Goal: Information Seeking & Learning: Compare options

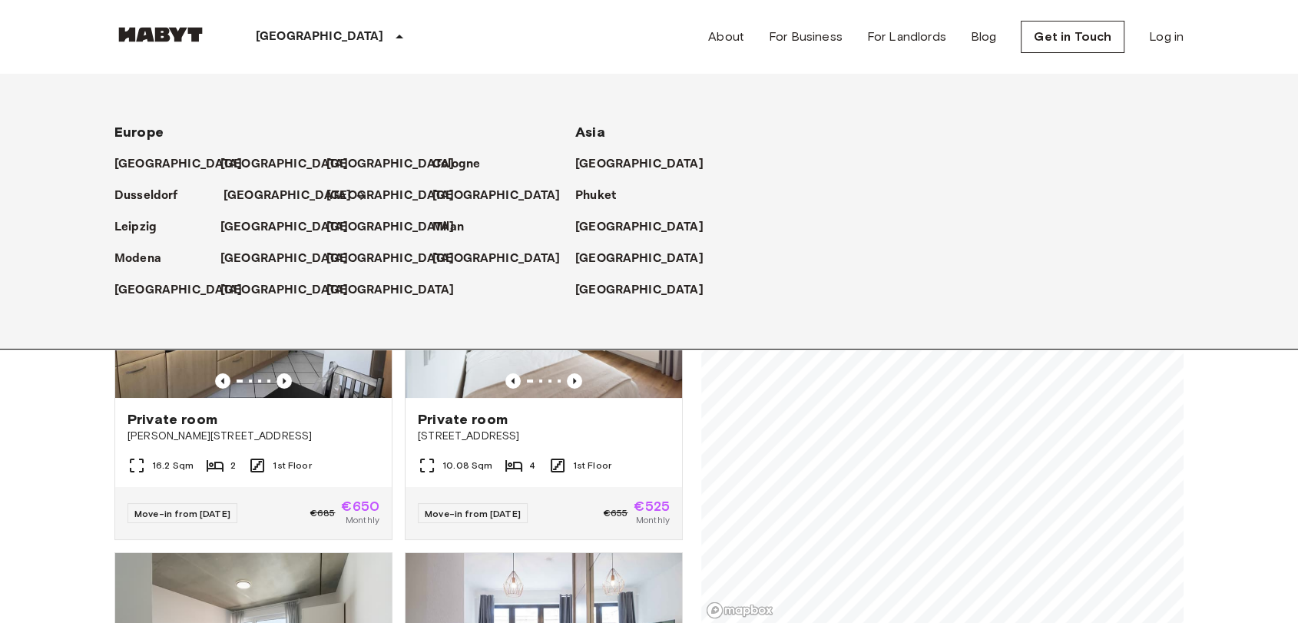
click at [355, 197] on icon at bounding box center [361, 196] width 12 height 12
click at [390, 32] on icon at bounding box center [399, 37] width 18 height 18
click at [326, 26] on div "[GEOGRAPHIC_DATA]" at bounding box center [332, 37] width 251 height 74
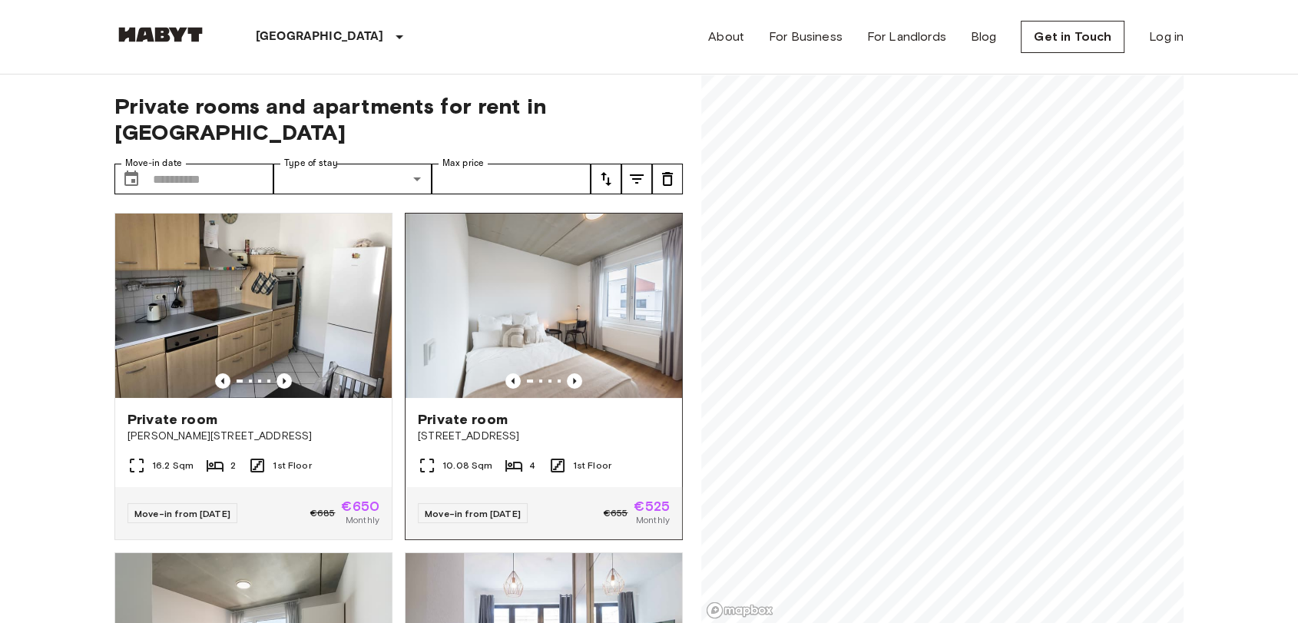
click at [529, 398] on div "Private room Gref-Völsing-Straße 15" at bounding box center [544, 427] width 277 height 58
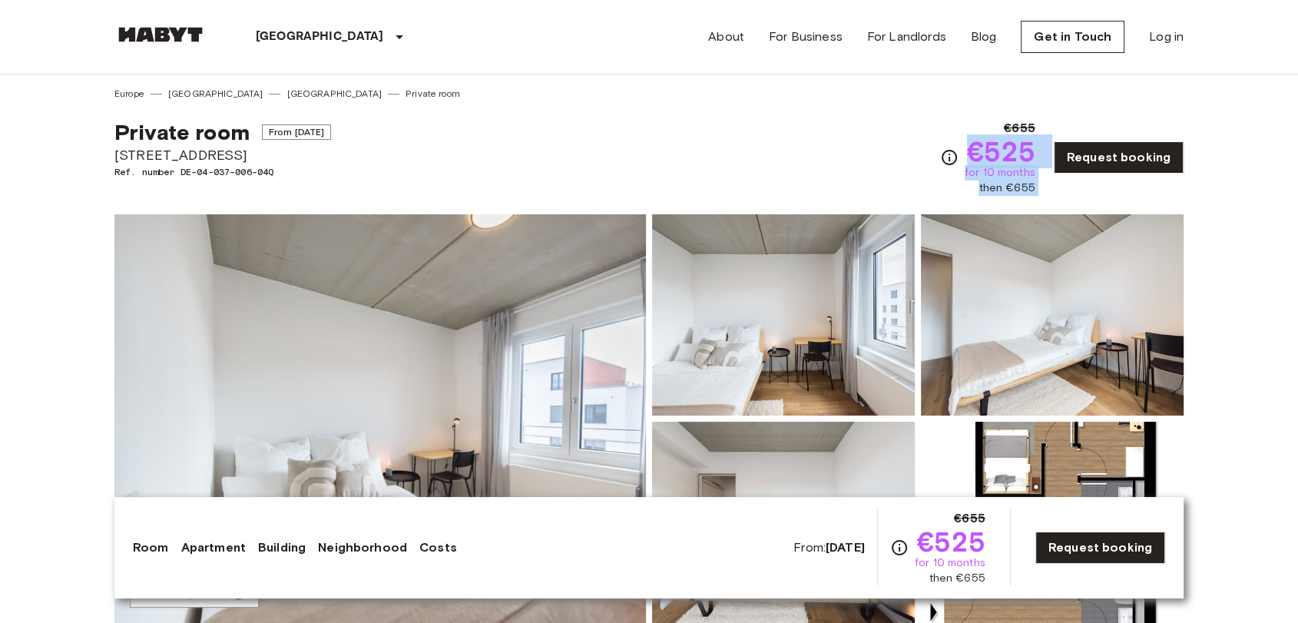
click at [1058, 190] on div "€655 €525 for 10 months then €655 Request booking" at bounding box center [1061, 157] width 243 height 77
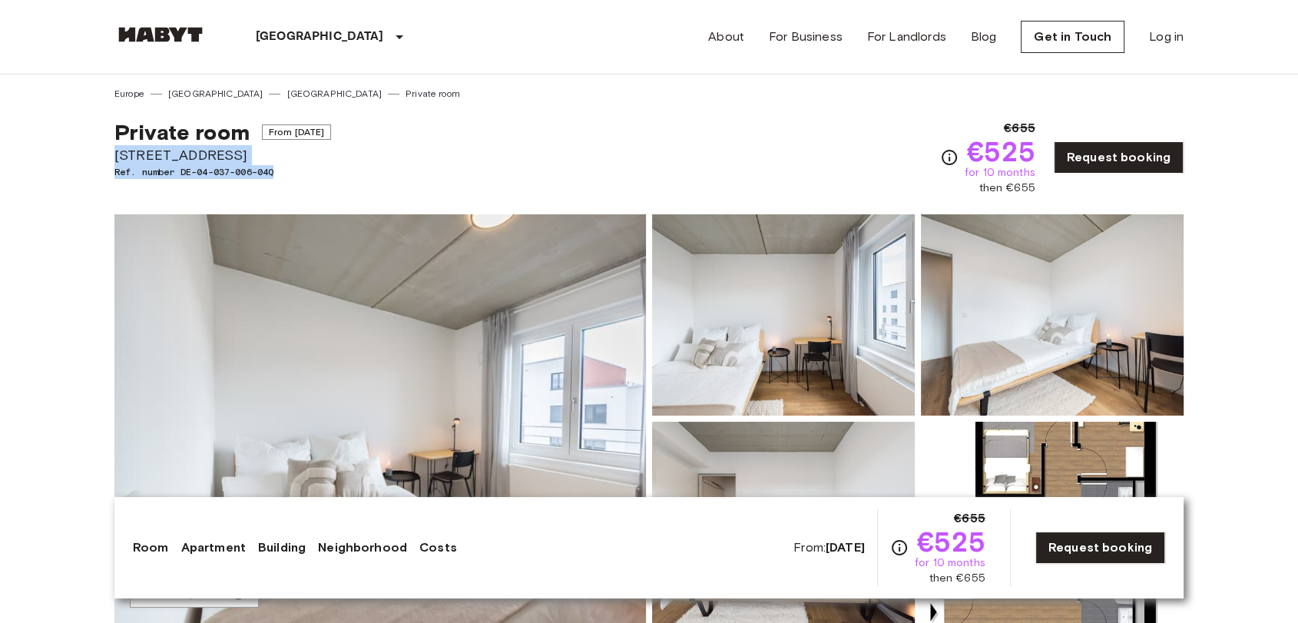
drag, startPoint x: 112, startPoint y: 155, endPoint x: 316, endPoint y: 181, distance: 205.2
copy div "Gref-Völsing-Straße 15 Ref. number DE-04-037-006-04Q"
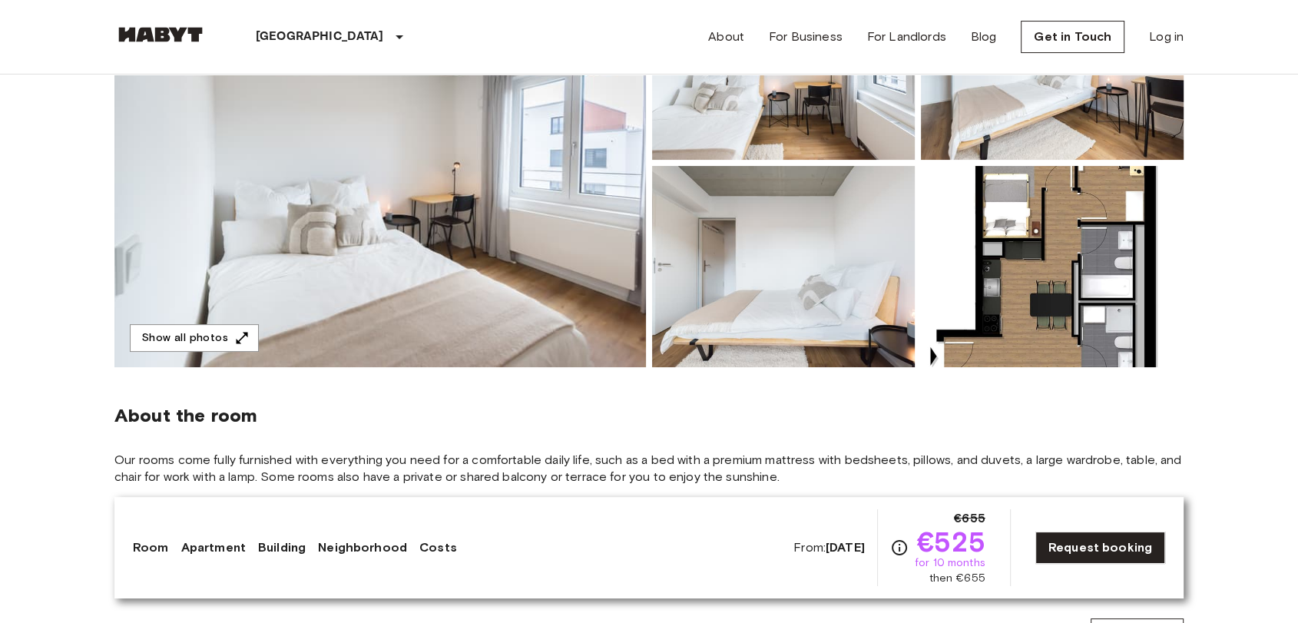
scroll to position [426, 0]
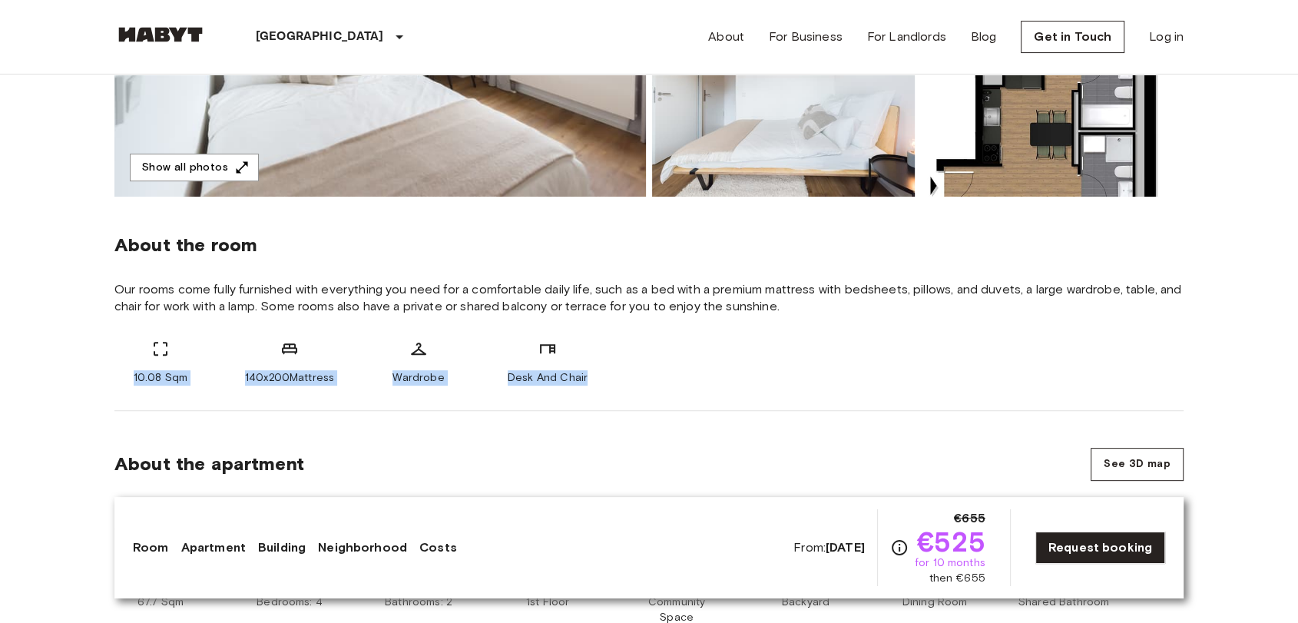
drag, startPoint x: 127, startPoint y: 381, endPoint x: 615, endPoint y: 382, distance: 488.5
click at [615, 382] on div "10.08 Sqm 140x200Mattress Wardrobe Desk And Chair" at bounding box center [648, 362] width 1069 height 46
copy div "10.08 Sqm 140x200Mattress Wardrobe Desk And Chair"
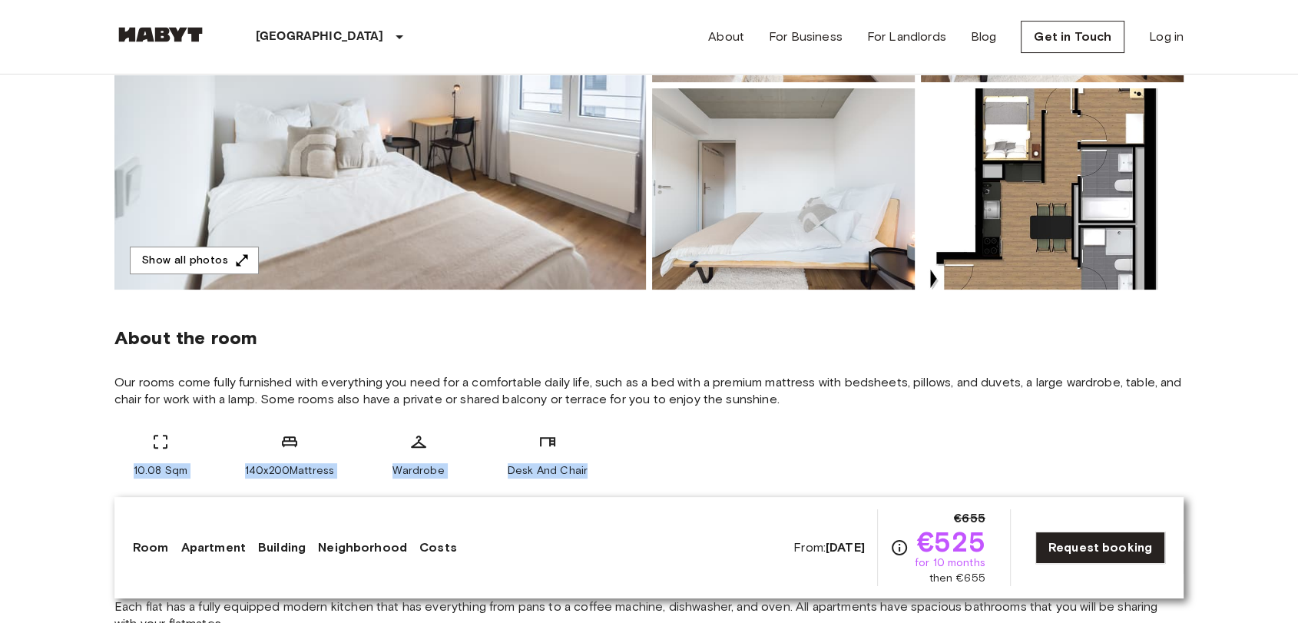
scroll to position [341, 0]
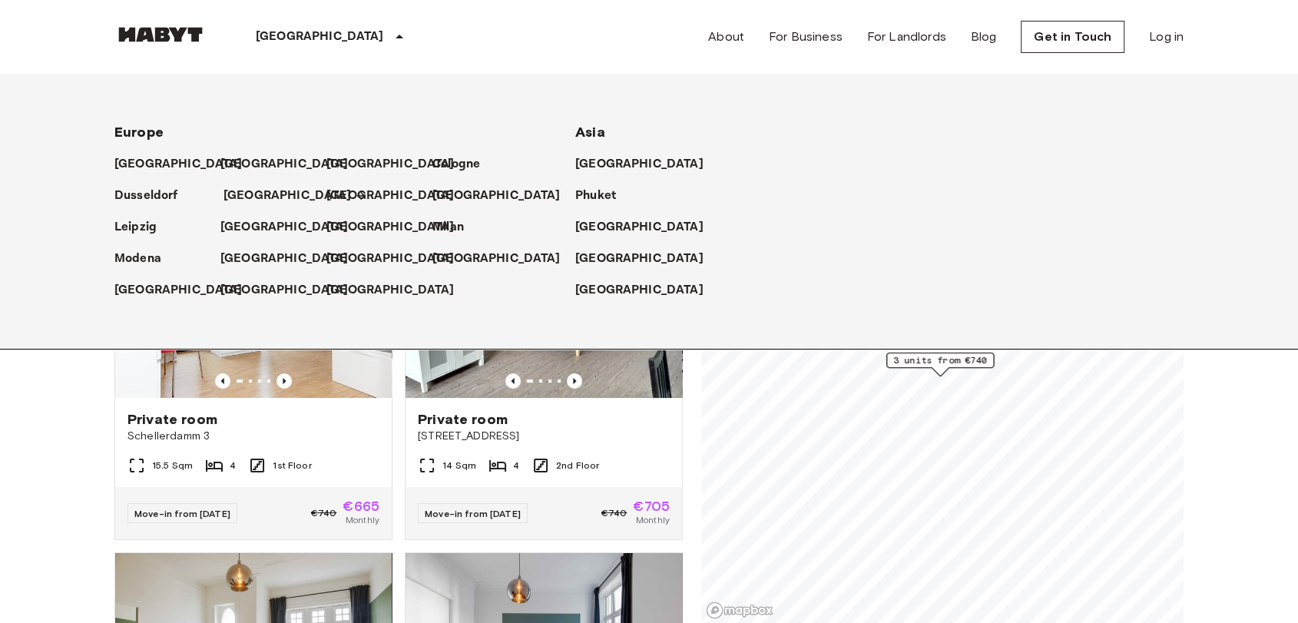
click at [356, 194] on icon at bounding box center [360, 196] width 8 height 8
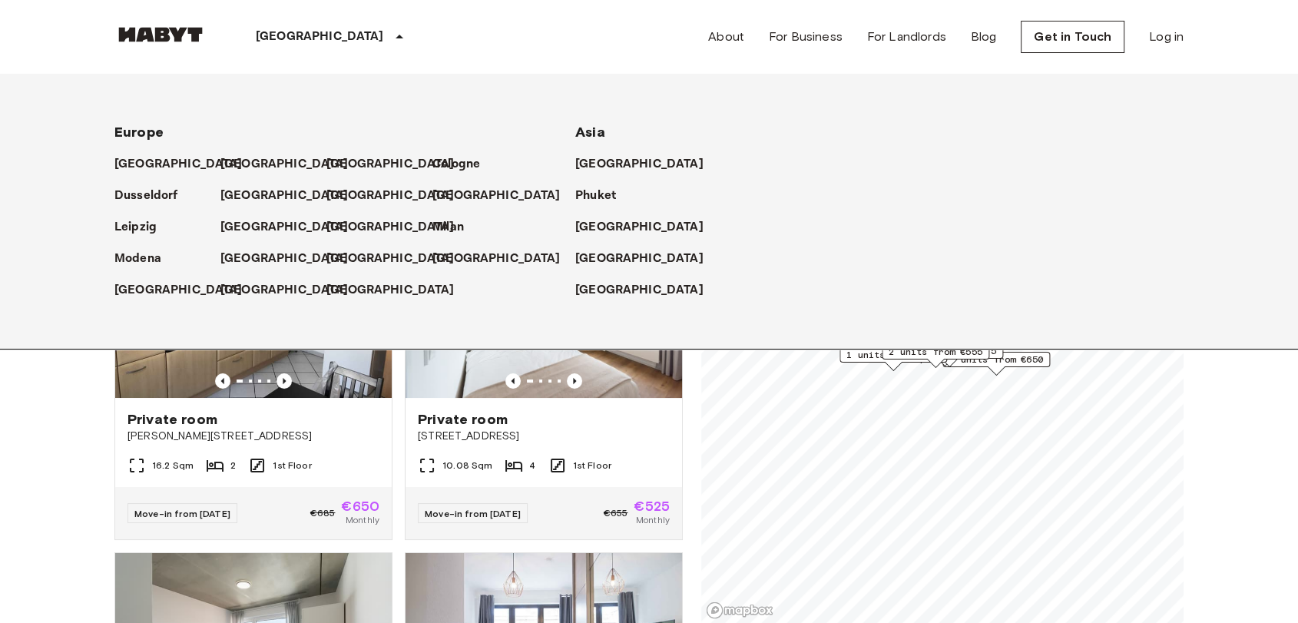
click at [396, 35] on icon at bounding box center [400, 37] width 8 height 4
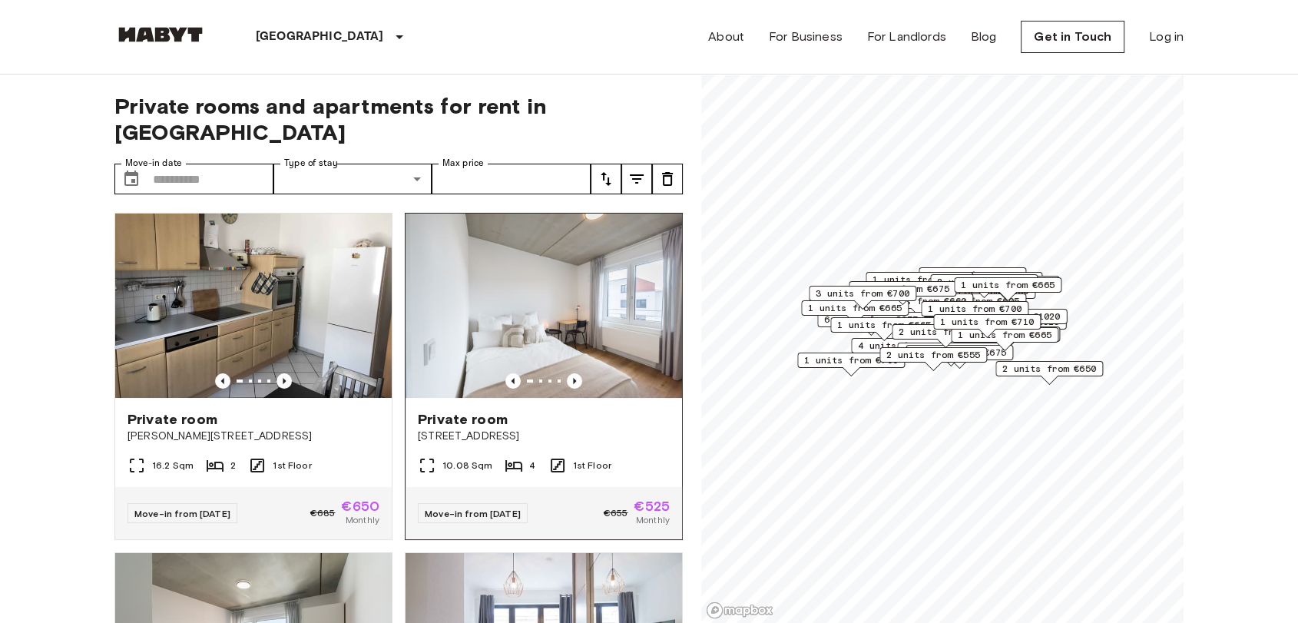
click at [621, 456] on div "10.08 Sqm 4 1st Floor" at bounding box center [544, 471] width 277 height 31
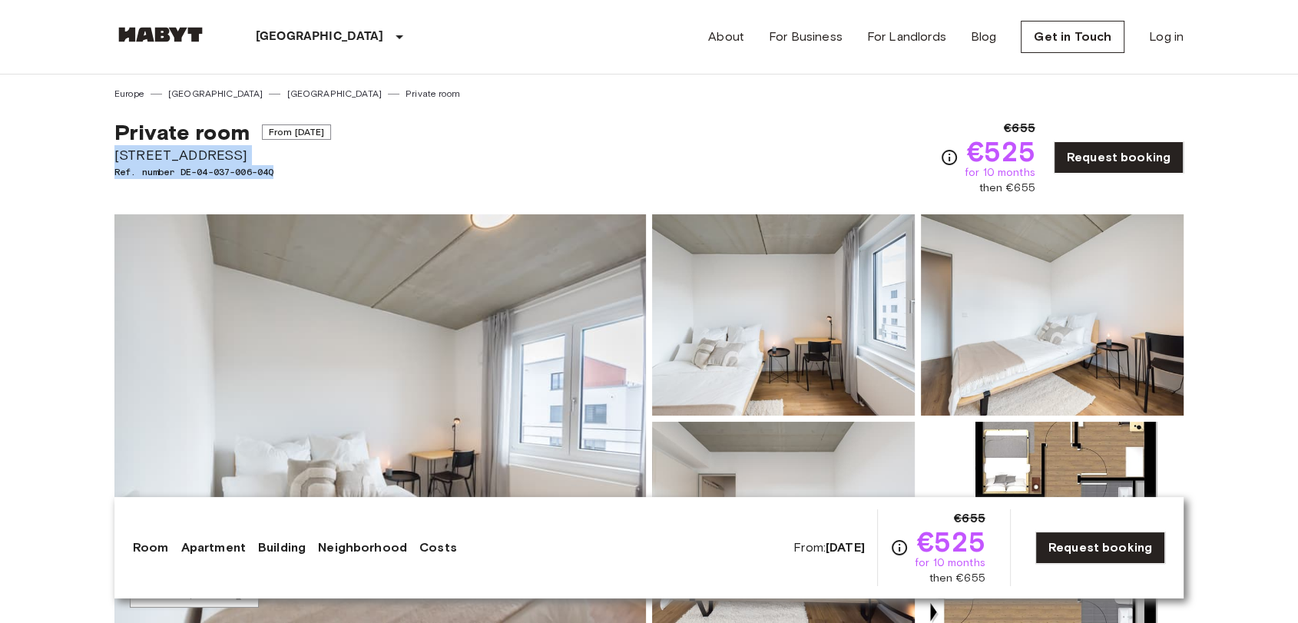
drag, startPoint x: 114, startPoint y: 151, endPoint x: 339, endPoint y: 176, distance: 226.4
click at [331, 179] on div "Private room From Oct 4 2025 Gref-Völsing-Straße 15 Ref. number DE-04-037-006-0…" at bounding box center [222, 157] width 217 height 77
click at [821, 179] on div "Private room From Oct 4 2025 Gref-Völsing-Straße 15 Ref. number DE-04-037-006-0…" at bounding box center [648, 148] width 1069 height 95
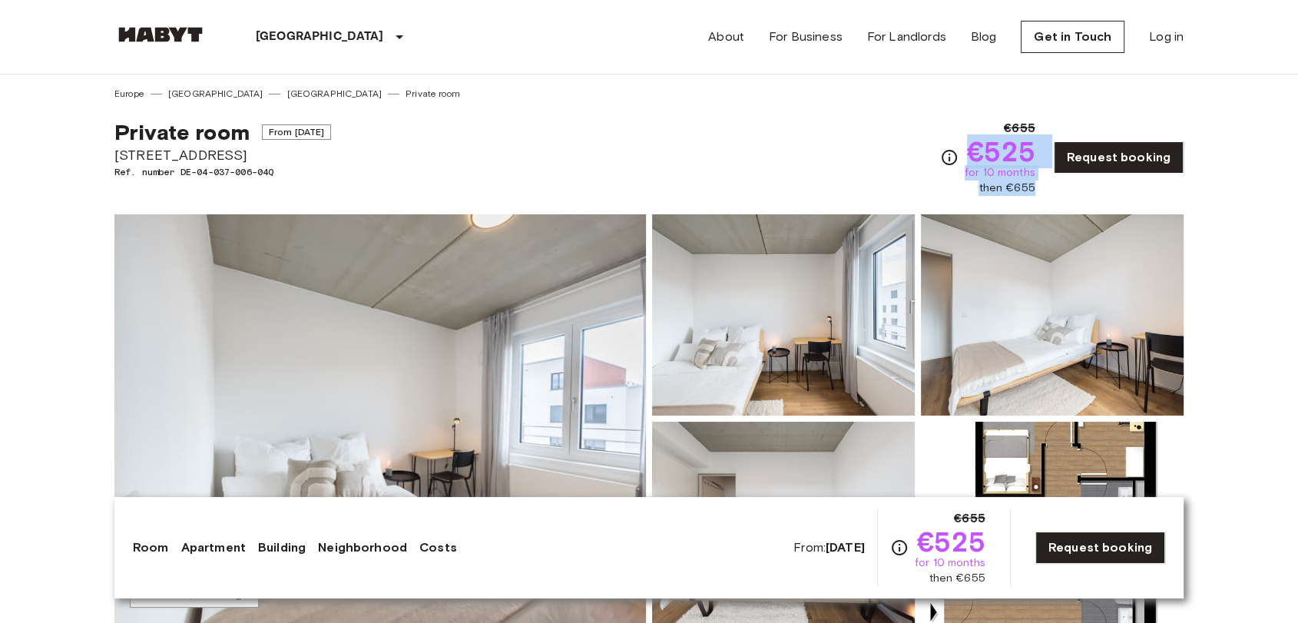
drag, startPoint x: 971, startPoint y: 145, endPoint x: 1058, endPoint y: 192, distance: 99.3
click at [1058, 192] on div "€655 €525 for 10 months then €655 Request booking" at bounding box center [1061, 157] width 243 height 77
copy div "€525 for 10 months then €655"
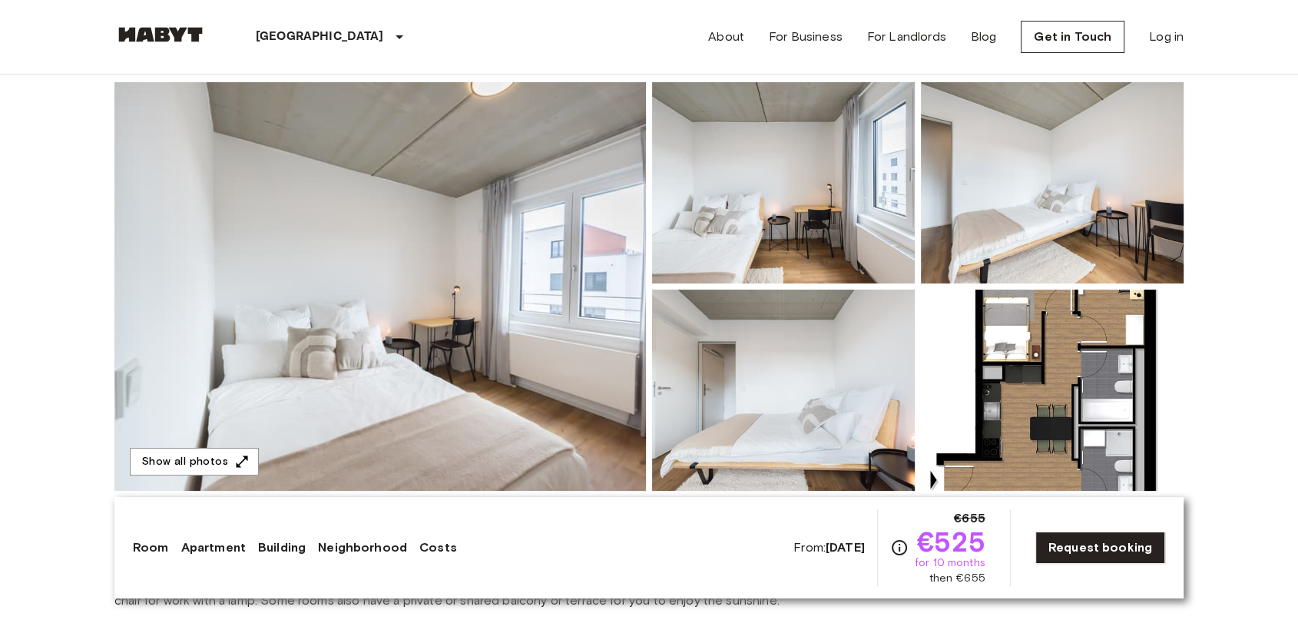
scroll to position [256, 0]
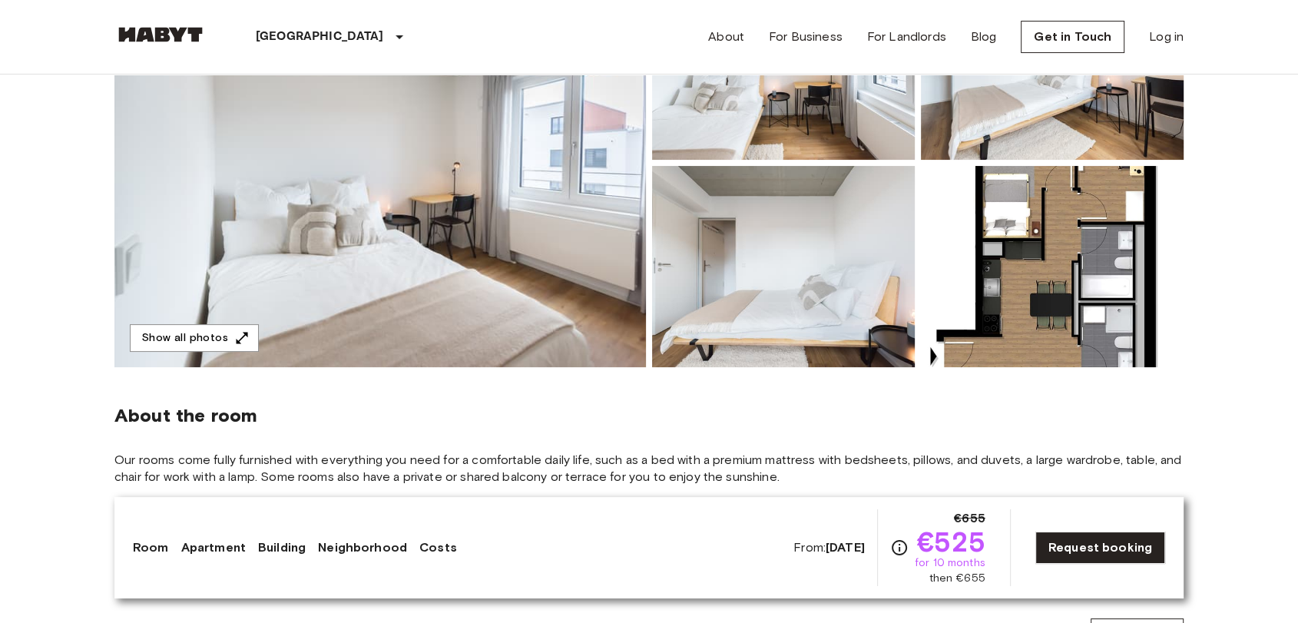
drag, startPoint x: 386, startPoint y: 260, endPoint x: 370, endPoint y: 268, distance: 17.2
click at [805, 452] on span "Our rooms come fully furnished with everything you need for a comfortable daily…" at bounding box center [648, 469] width 1069 height 34
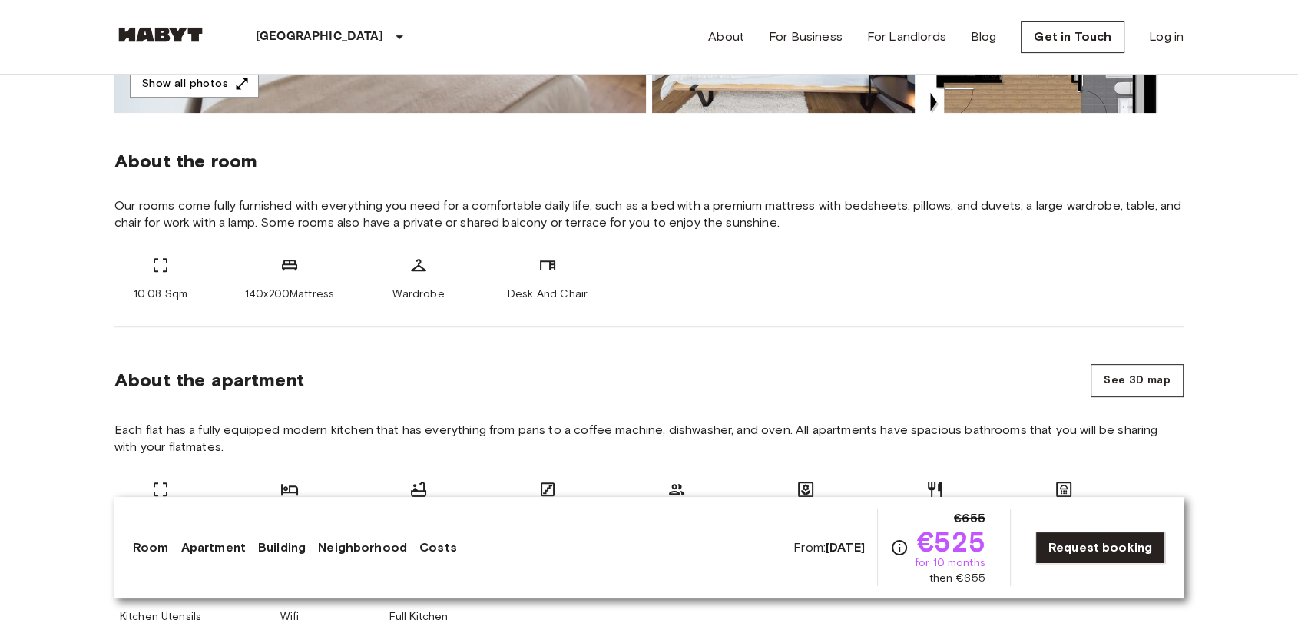
scroll to position [512, 0]
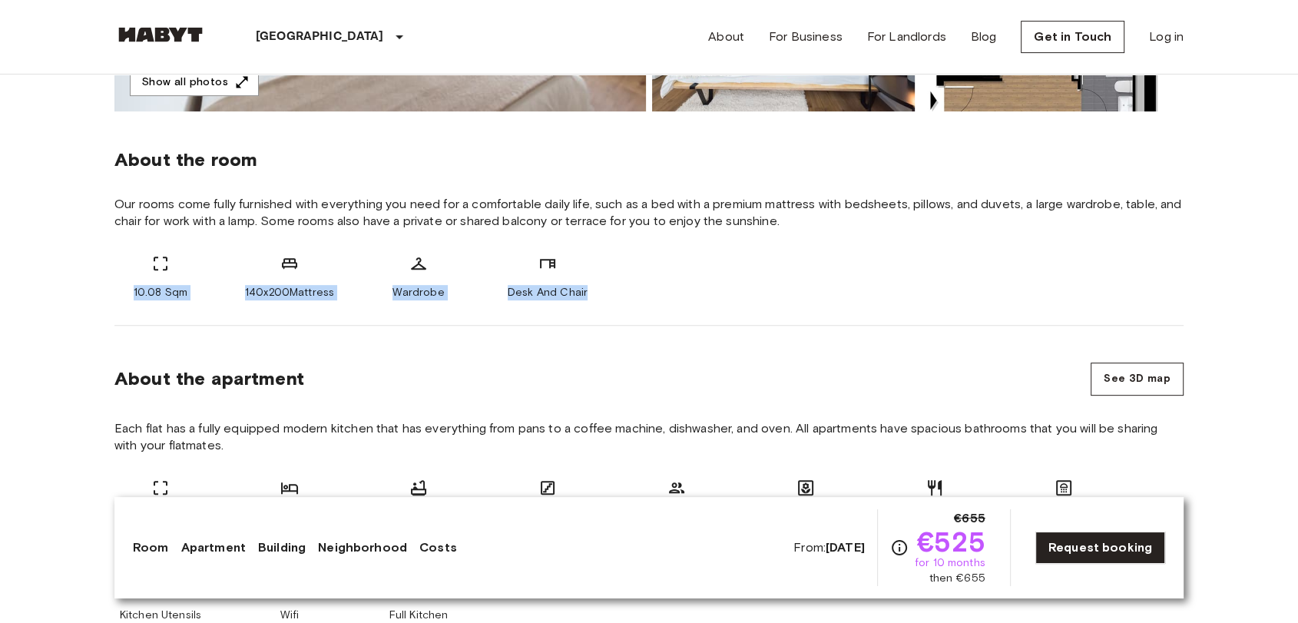
drag, startPoint x: 131, startPoint y: 293, endPoint x: 614, endPoint y: 285, distance: 483.2
click at [614, 285] on div "10.08 Sqm 140x200Mattress Wardrobe Desk And Chair" at bounding box center [648, 277] width 1069 height 46
copy div "10.08 Sqm 140x200Mattress Wardrobe Desk And Chair"
click at [717, 300] on div "About the room Our rooms come fully furnished with everything you need for a co…" at bounding box center [648, 218] width 1069 height 214
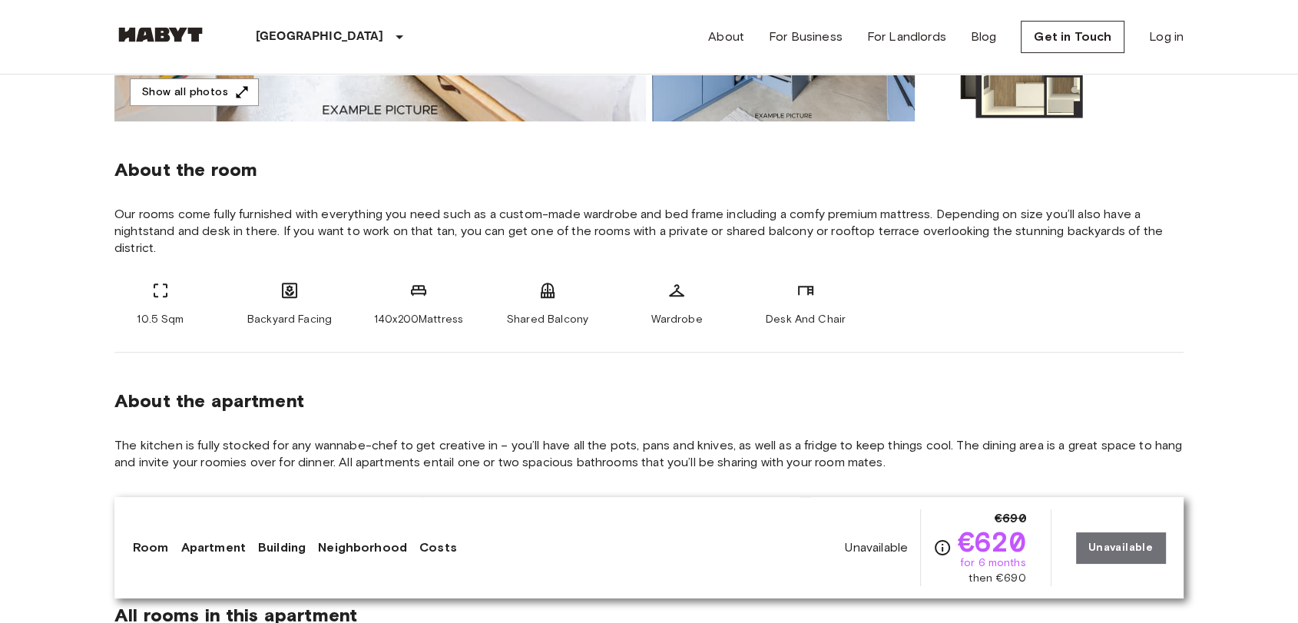
scroll to position [768, 0]
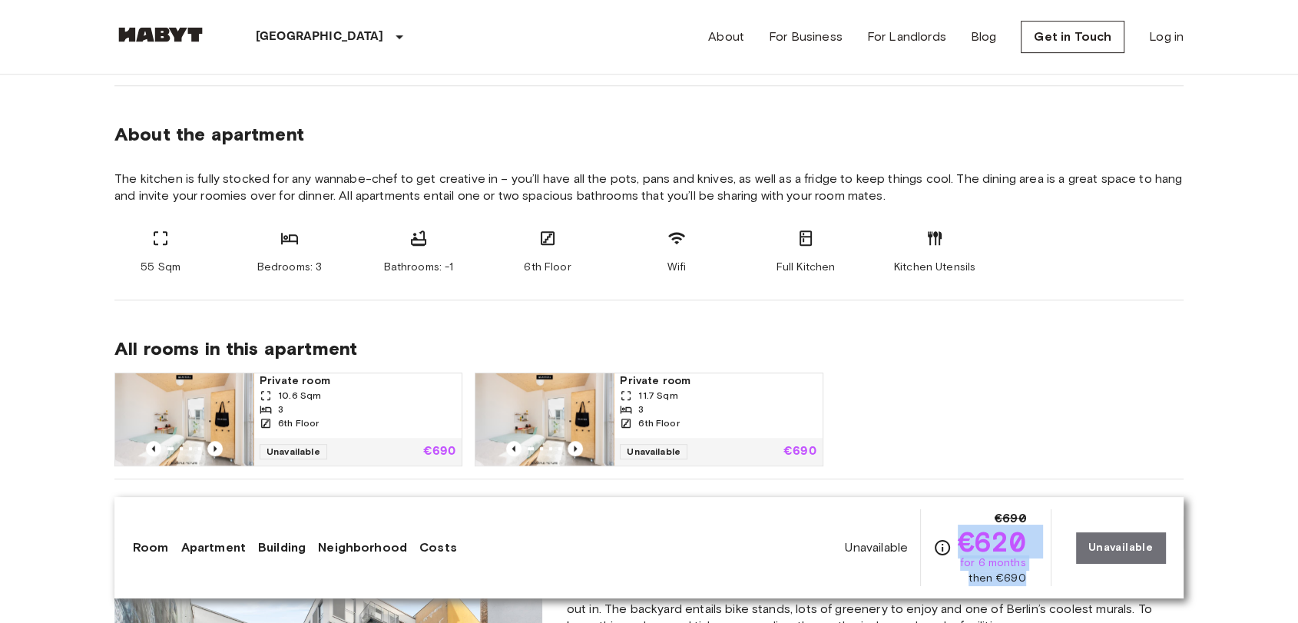
drag, startPoint x: 961, startPoint y: 542, endPoint x: 1038, endPoint y: 581, distance: 85.9
click at [1038, 581] on div "Unavailable €690 €620 for 6 months then €690 Unavailable" at bounding box center [1005, 547] width 320 height 77
copy div "€620 for 6 months then €690"
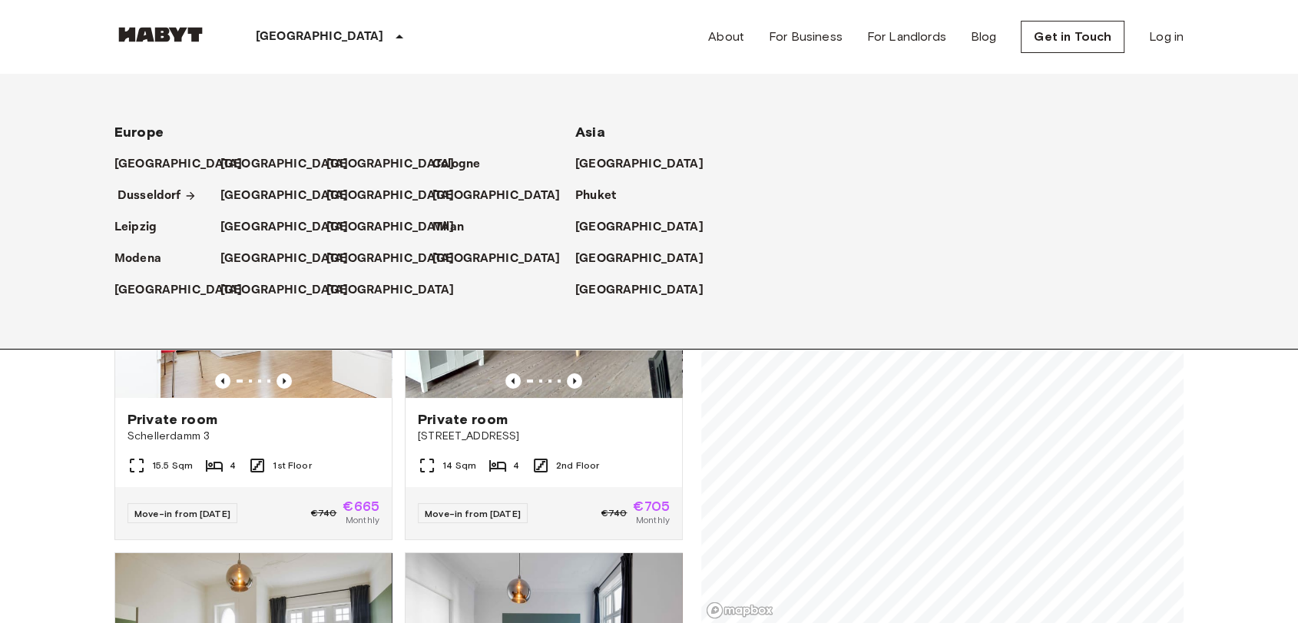
click at [175, 198] on p "Dusseldorf" at bounding box center [150, 196] width 64 height 18
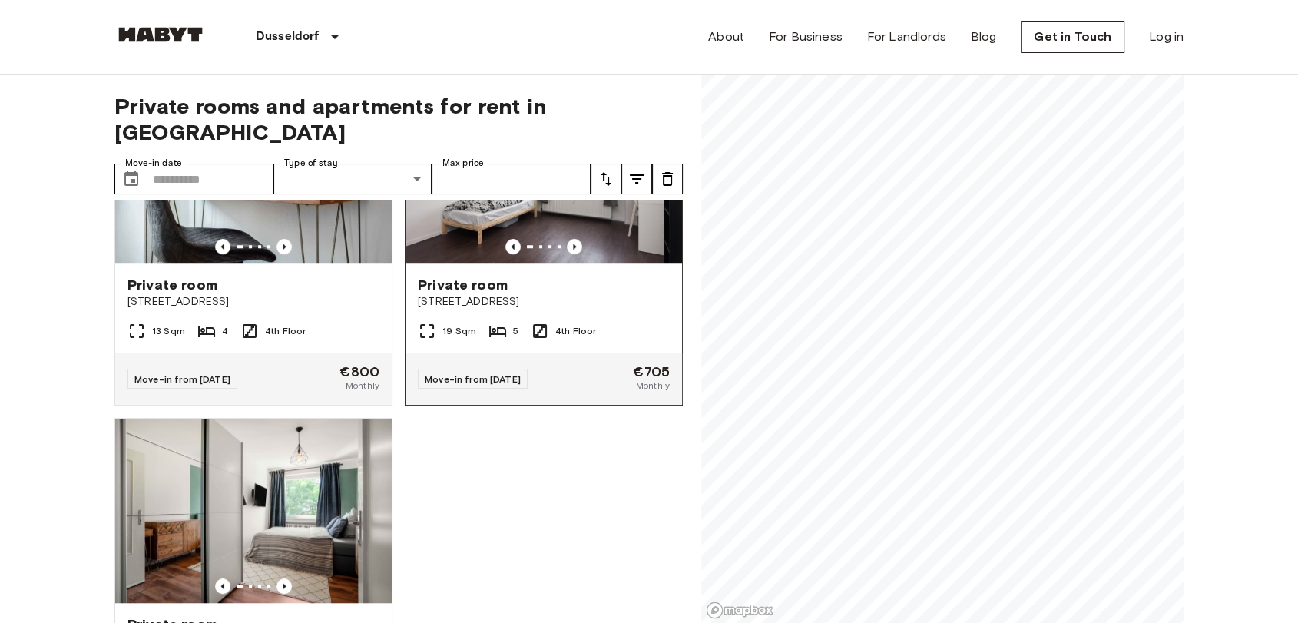
scroll to position [1194, 0]
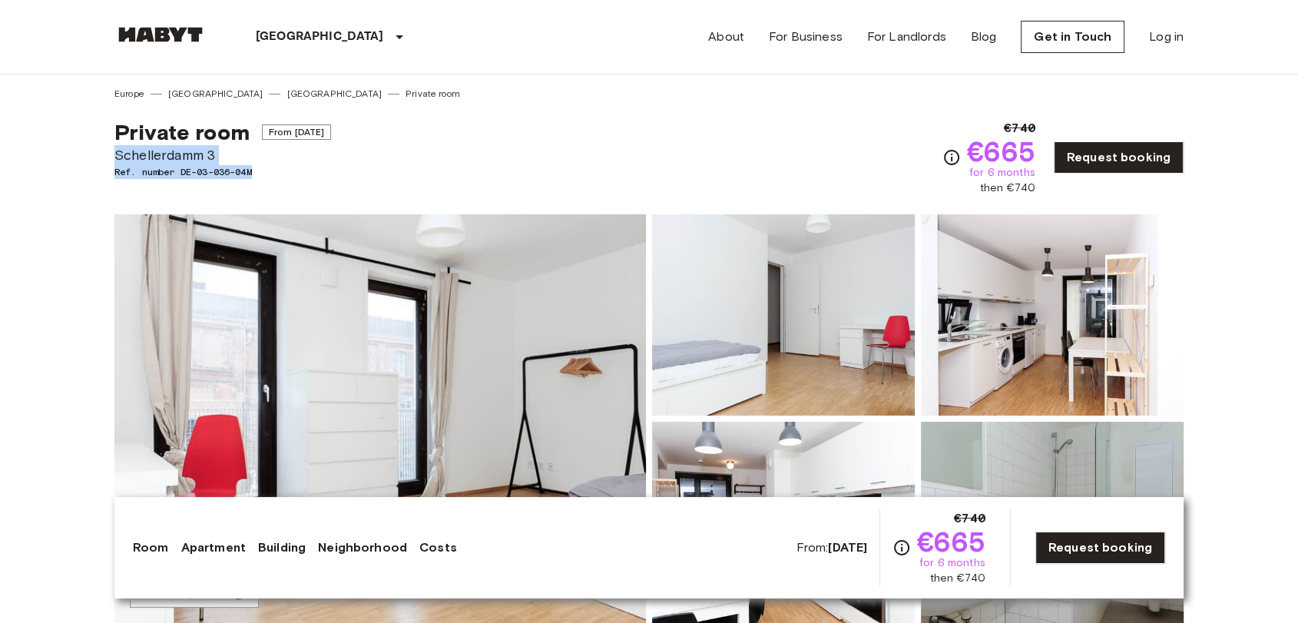
drag, startPoint x: 147, startPoint y: 151, endPoint x: 283, endPoint y: 166, distance: 136.0
copy div "Schellerdamm 3 Ref. number DE-03-036-04M"
click at [610, 160] on div "Private room From Oct 19 2025 Schellerdamm 3 Ref. number DE-03-036-04M €740 €66…" at bounding box center [648, 148] width 1069 height 95
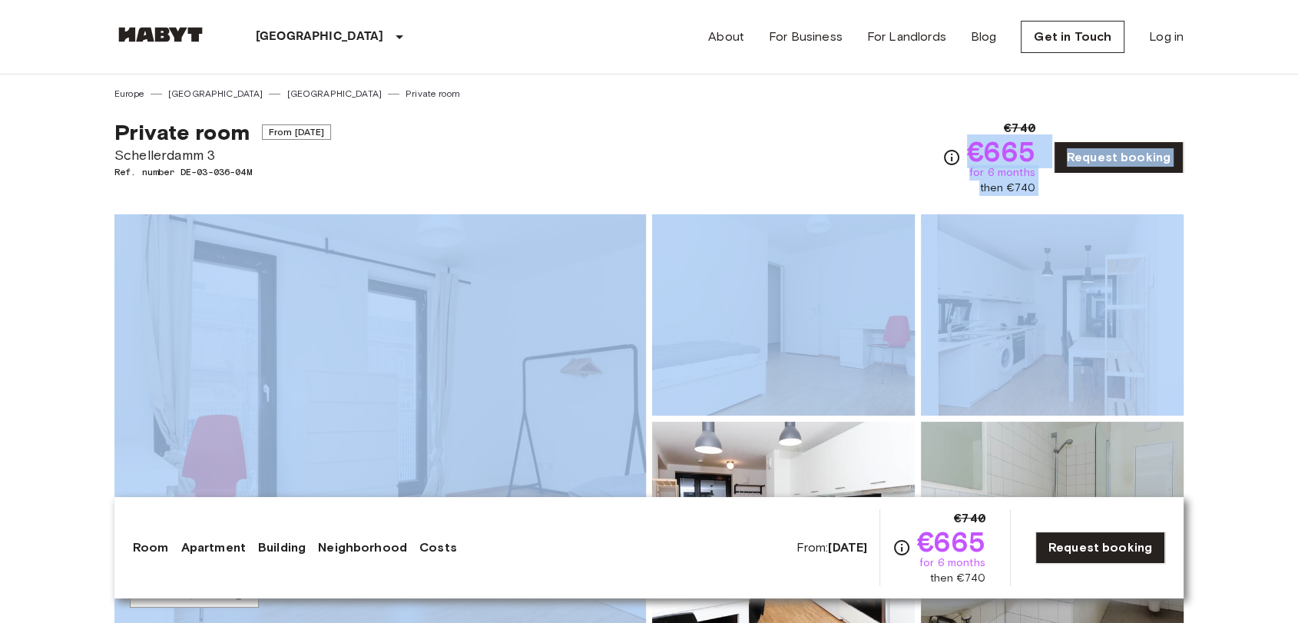
drag, startPoint x: 969, startPoint y: 144, endPoint x: 1045, endPoint y: 198, distance: 92.5
click at [974, 131] on div "€740 €665 for 6 months then €740" at bounding box center [1001, 157] width 68 height 77
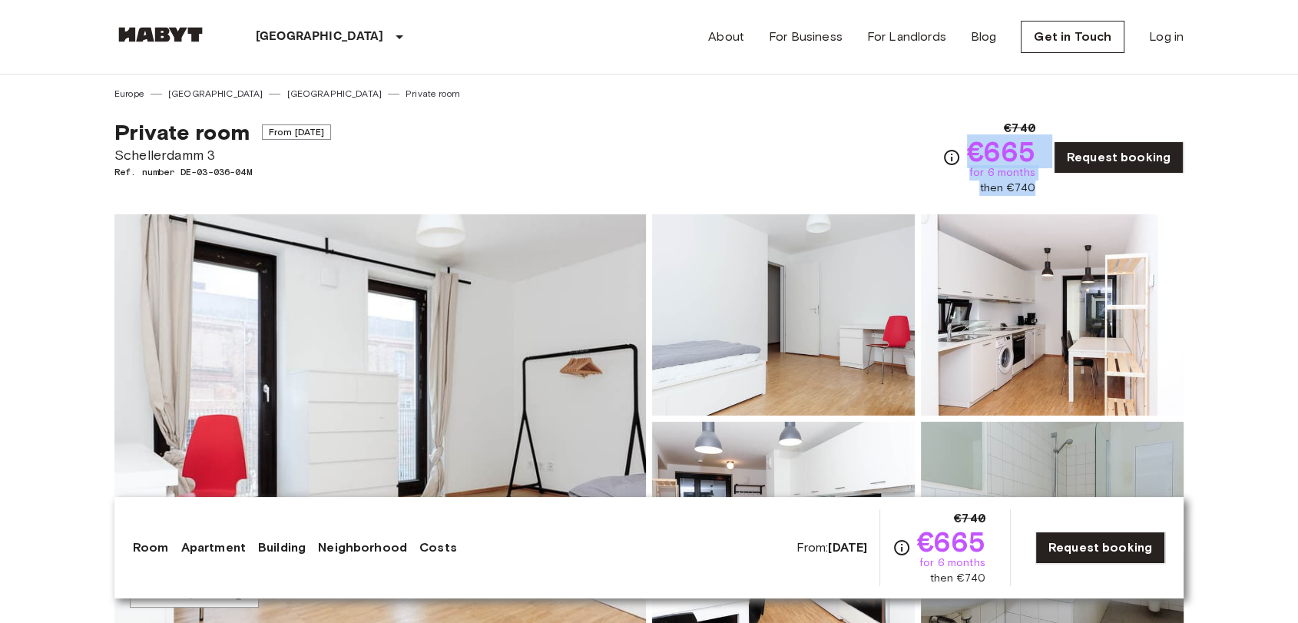
drag, startPoint x: 979, startPoint y: 146, endPoint x: 1048, endPoint y: 190, distance: 82.2
click at [1048, 190] on div "€740 €665 for 6 months then €740 Request booking" at bounding box center [1062, 157] width 241 height 77
copy div "€665 for 6 months then €740"
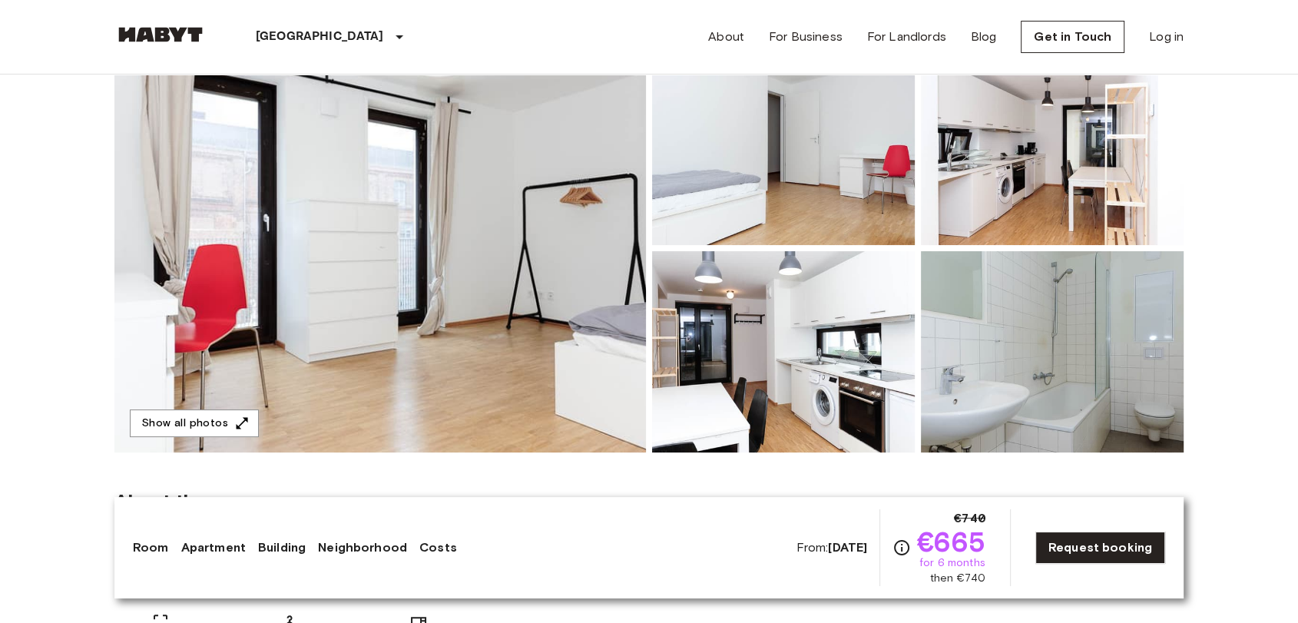
click at [810, 493] on span "About the room" at bounding box center [648, 500] width 1069 height 23
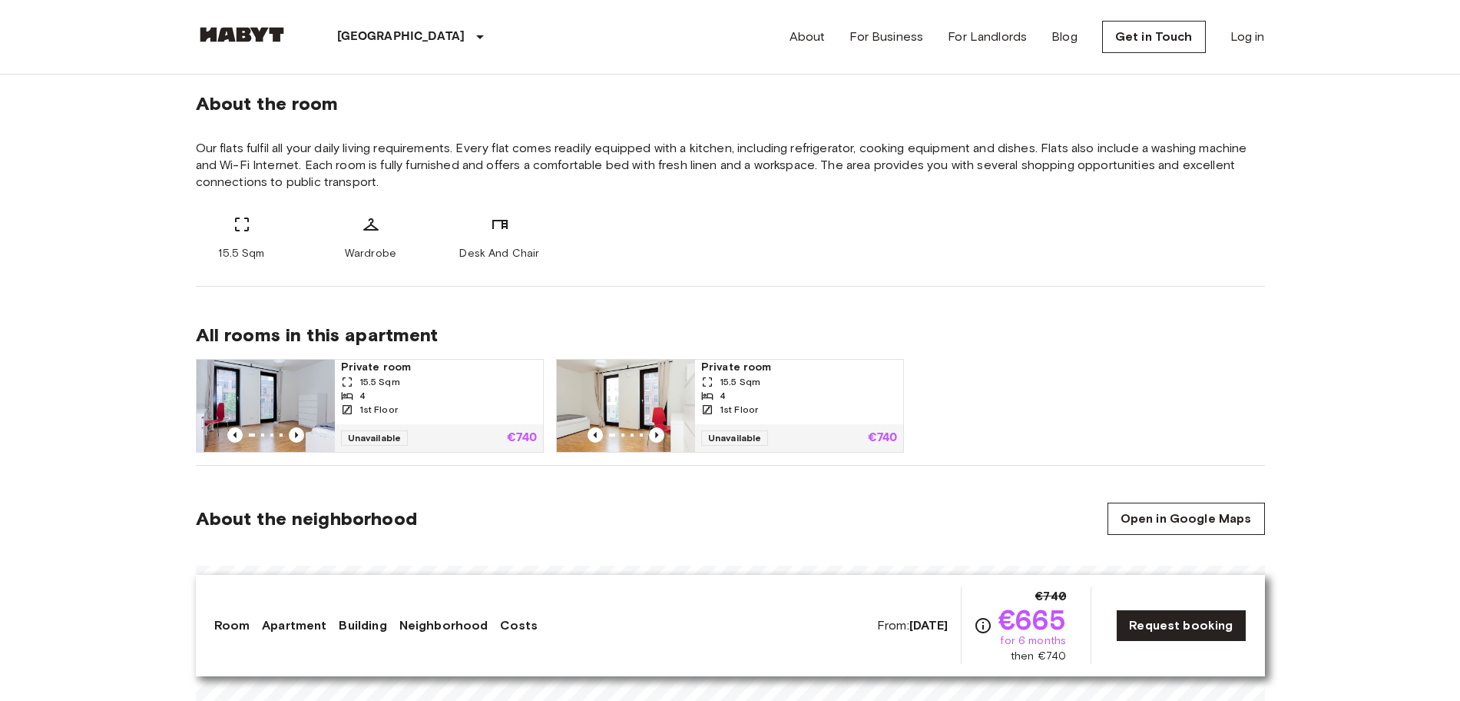
scroll to position [576, 0]
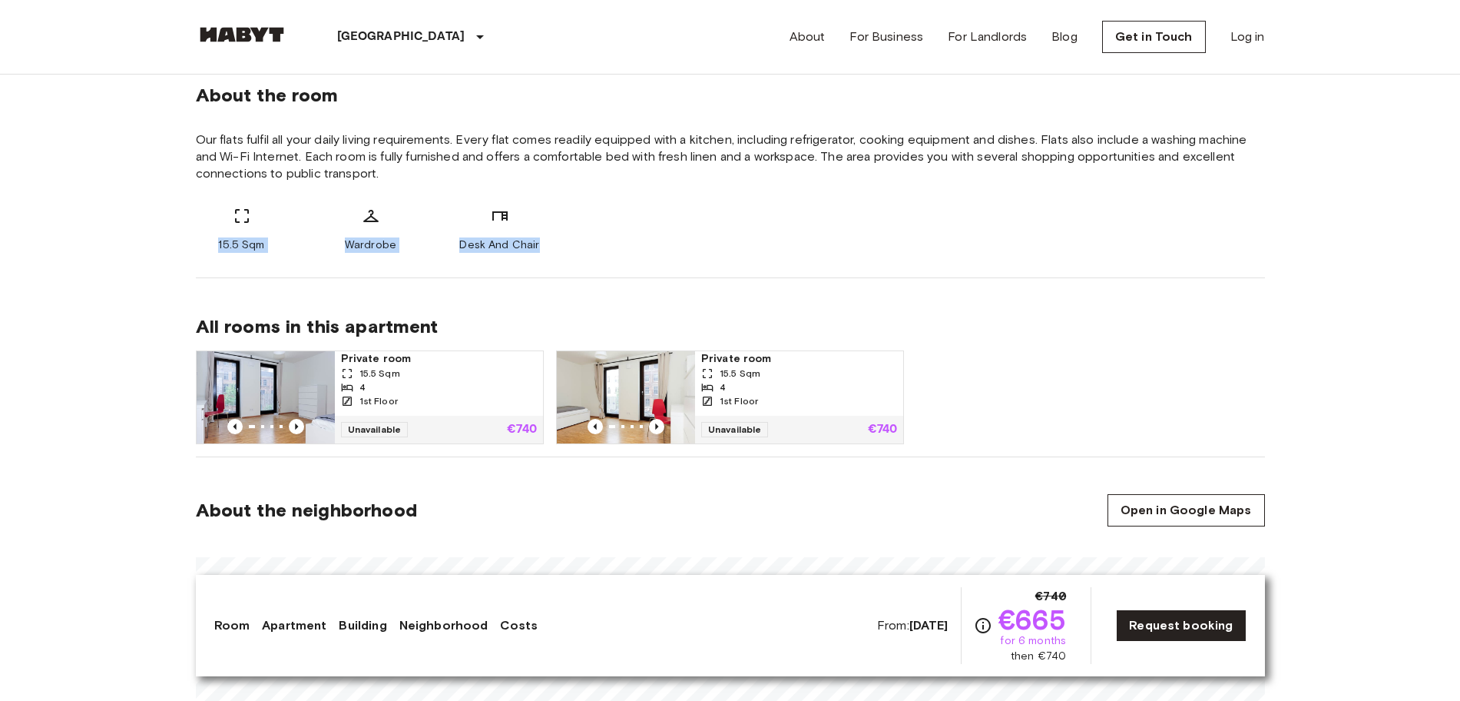
drag, startPoint x: 204, startPoint y: 243, endPoint x: 649, endPoint y: 240, distance: 444.7
click at [649, 240] on div "15.5 Sqm Wardrobe Desk And Chair" at bounding box center [730, 230] width 1069 height 46
copy div "15.5 Sqm Wardrobe Desk And Chair"
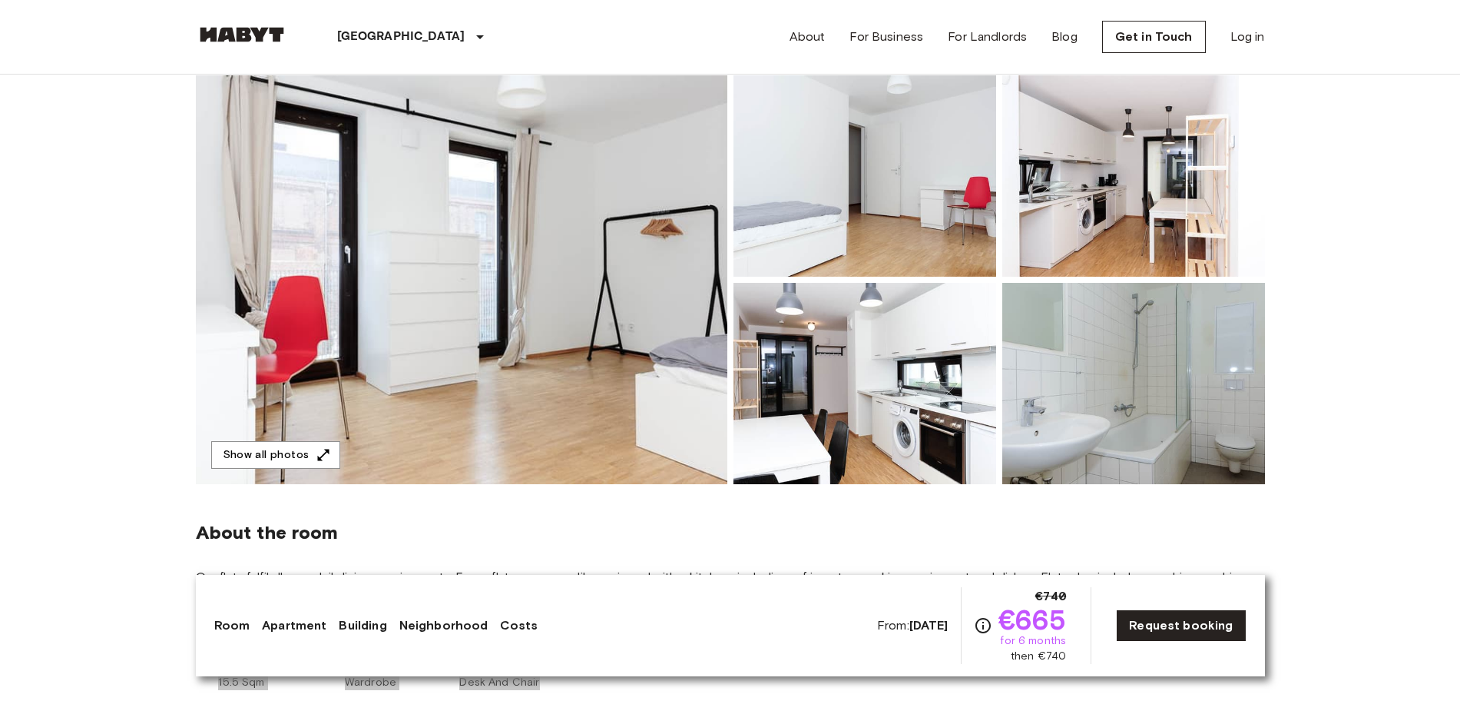
scroll to position [288, 0]
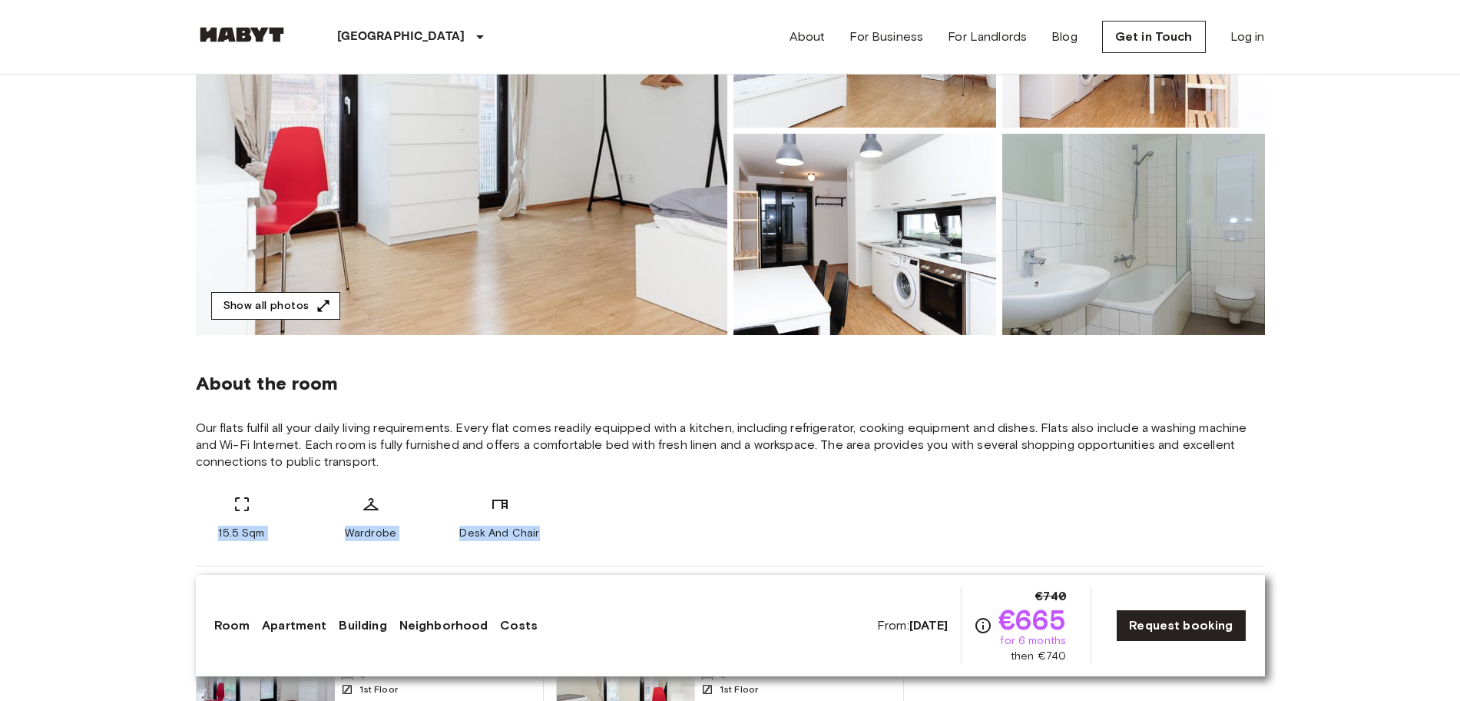
click at [304, 306] on button "Show all photos" at bounding box center [275, 306] width 129 height 28
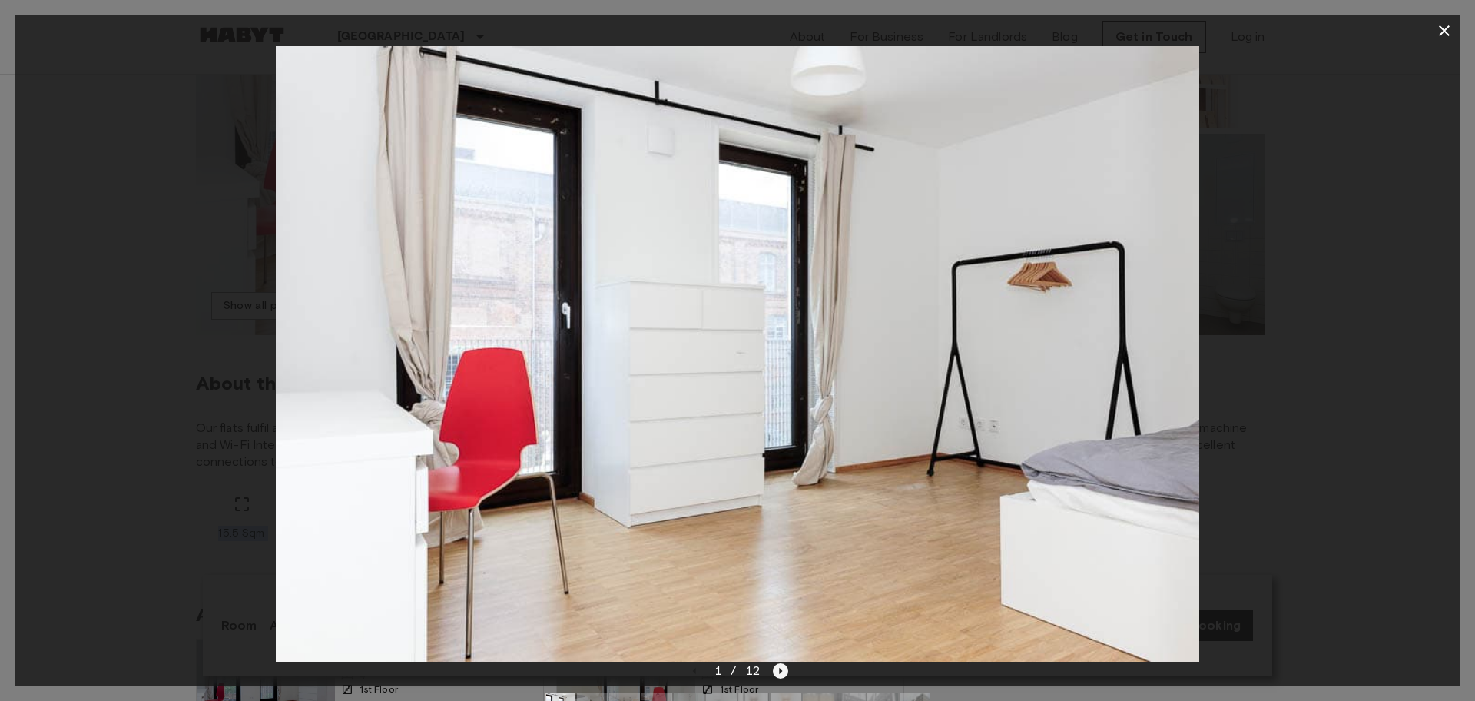
click at [783, 622] on icon "Next image" at bounding box center [780, 670] width 15 height 15
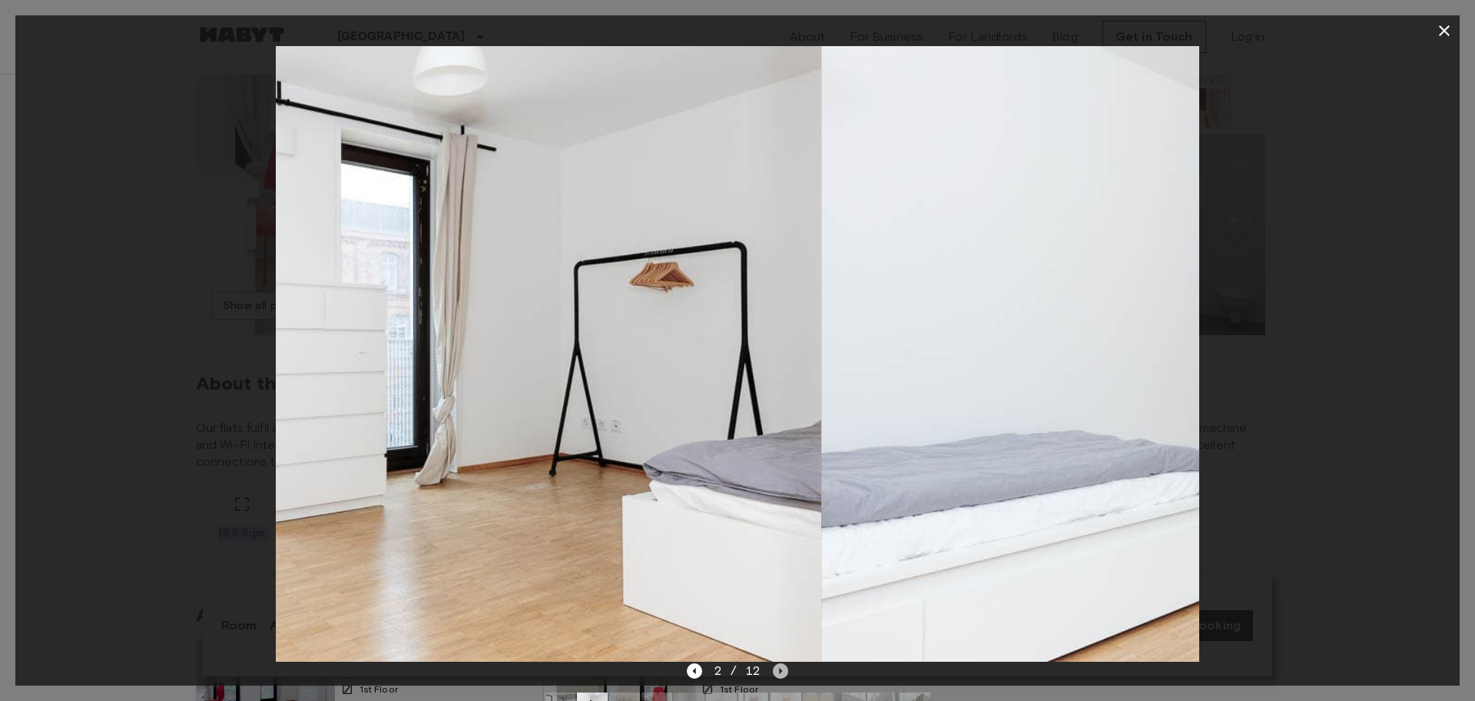
click at [783, 622] on icon "Next image" at bounding box center [780, 670] width 15 height 15
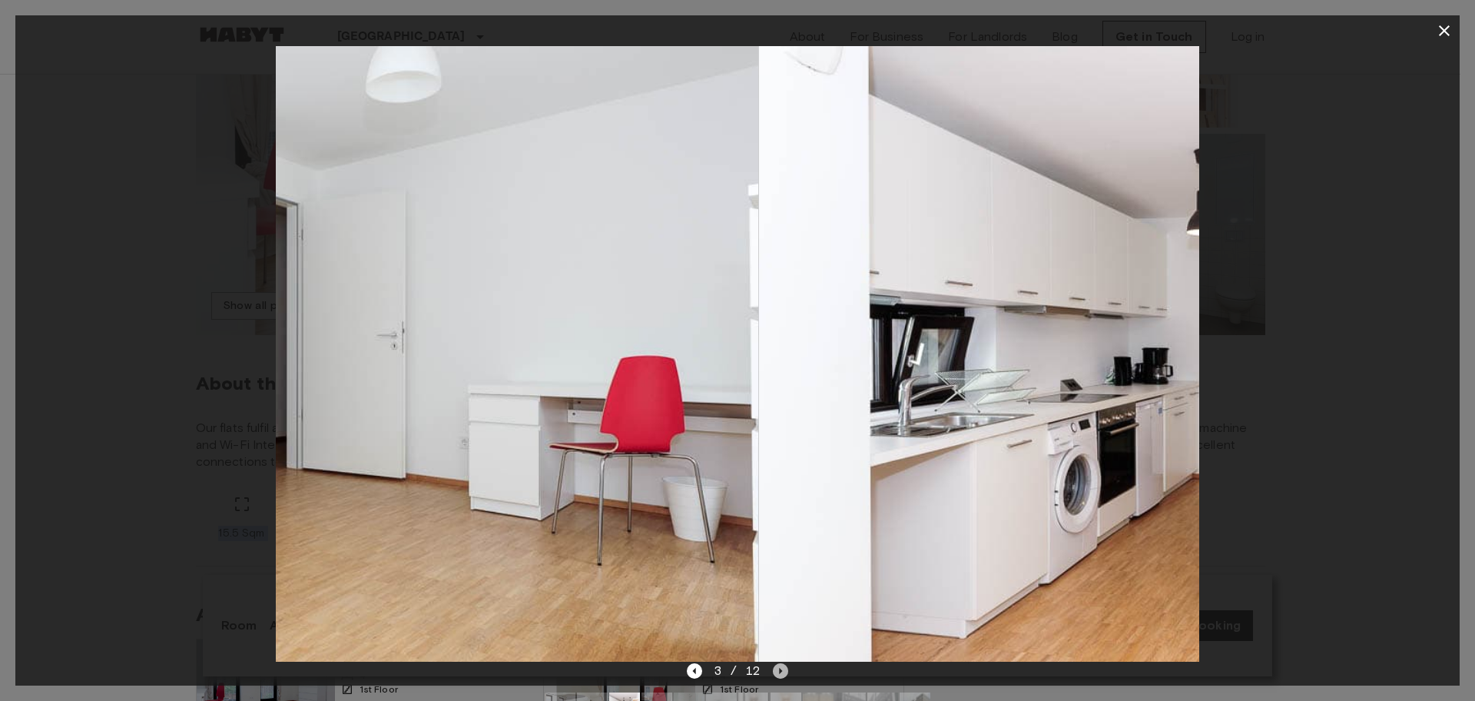
click at [783, 622] on icon "Next image" at bounding box center [780, 670] width 15 height 15
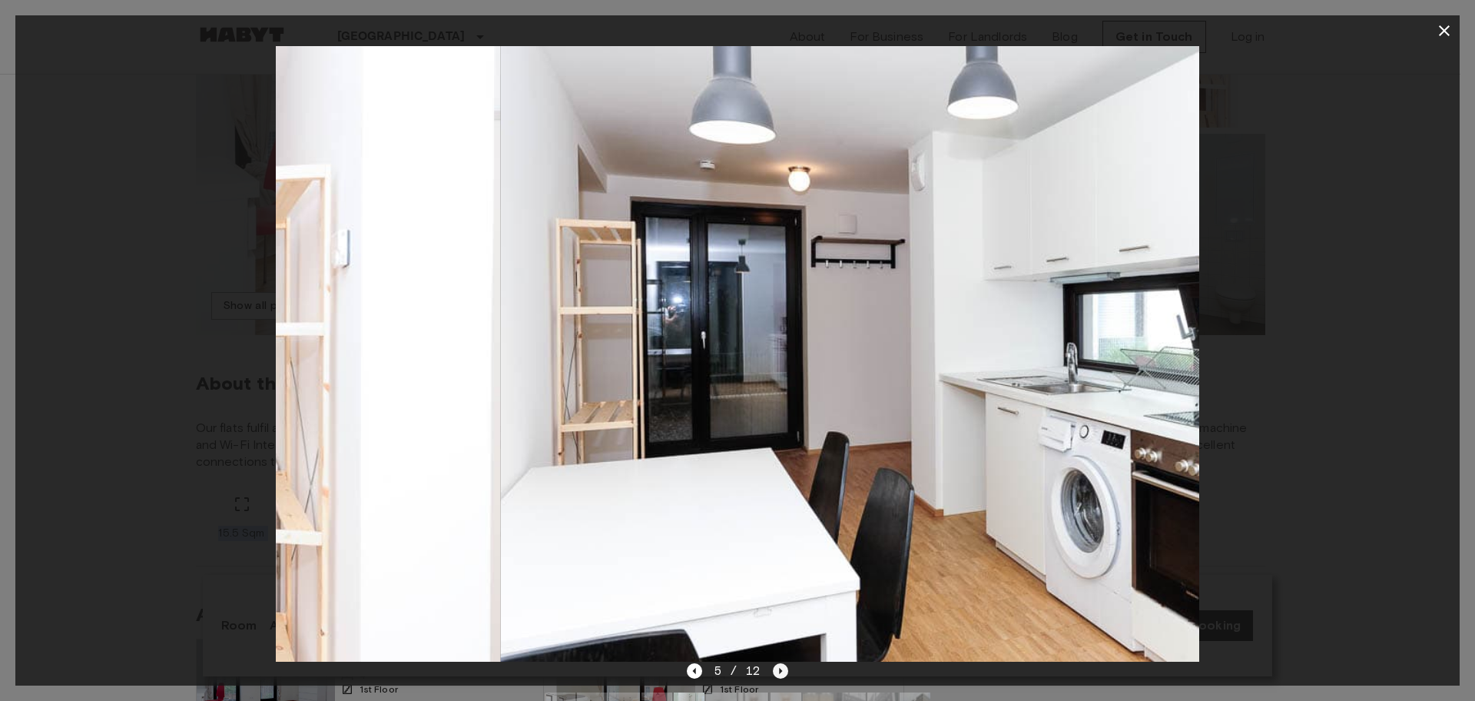
click at [783, 622] on icon "Next image" at bounding box center [780, 670] width 15 height 15
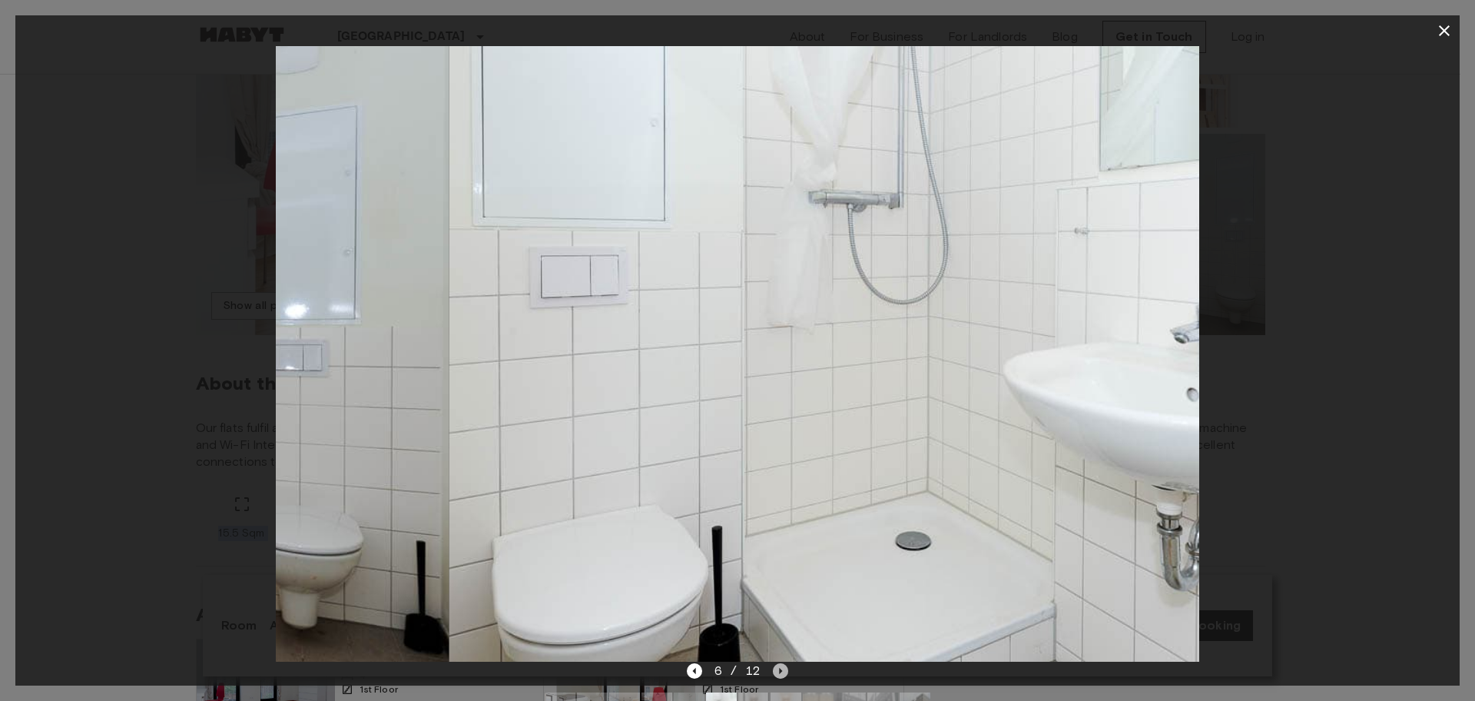
click at [783, 622] on icon "Next image" at bounding box center [780, 670] width 15 height 15
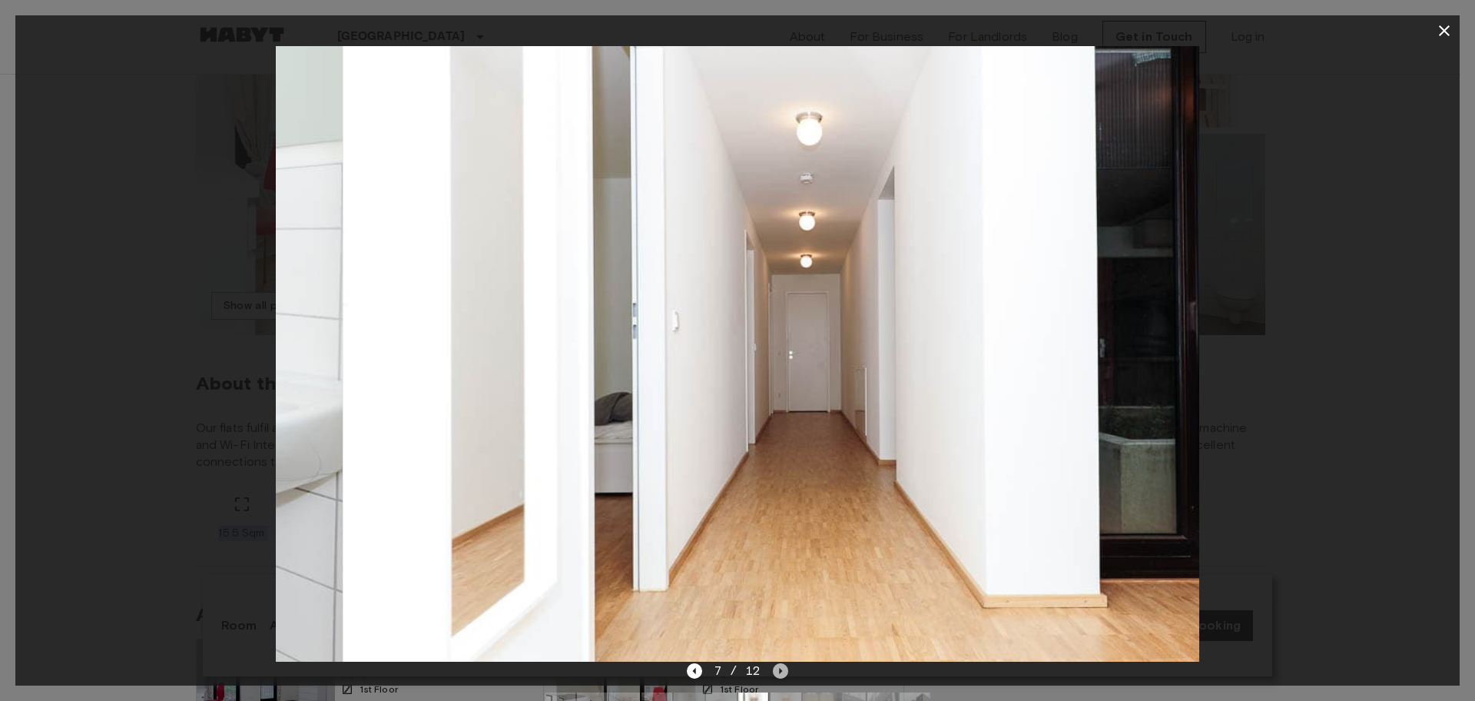
click at [783, 622] on icon "Next image" at bounding box center [780, 670] width 15 height 15
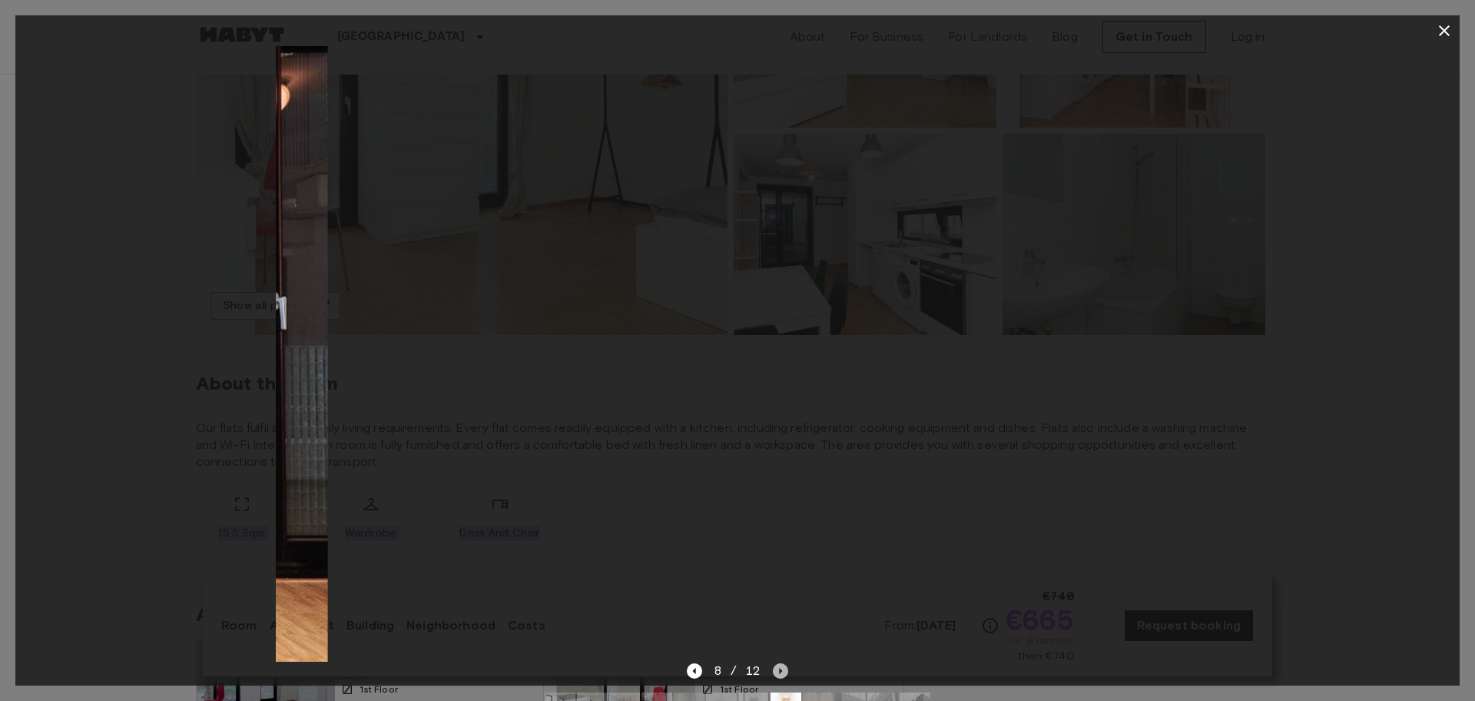
click at [783, 622] on icon "Next image" at bounding box center [780, 670] width 15 height 15
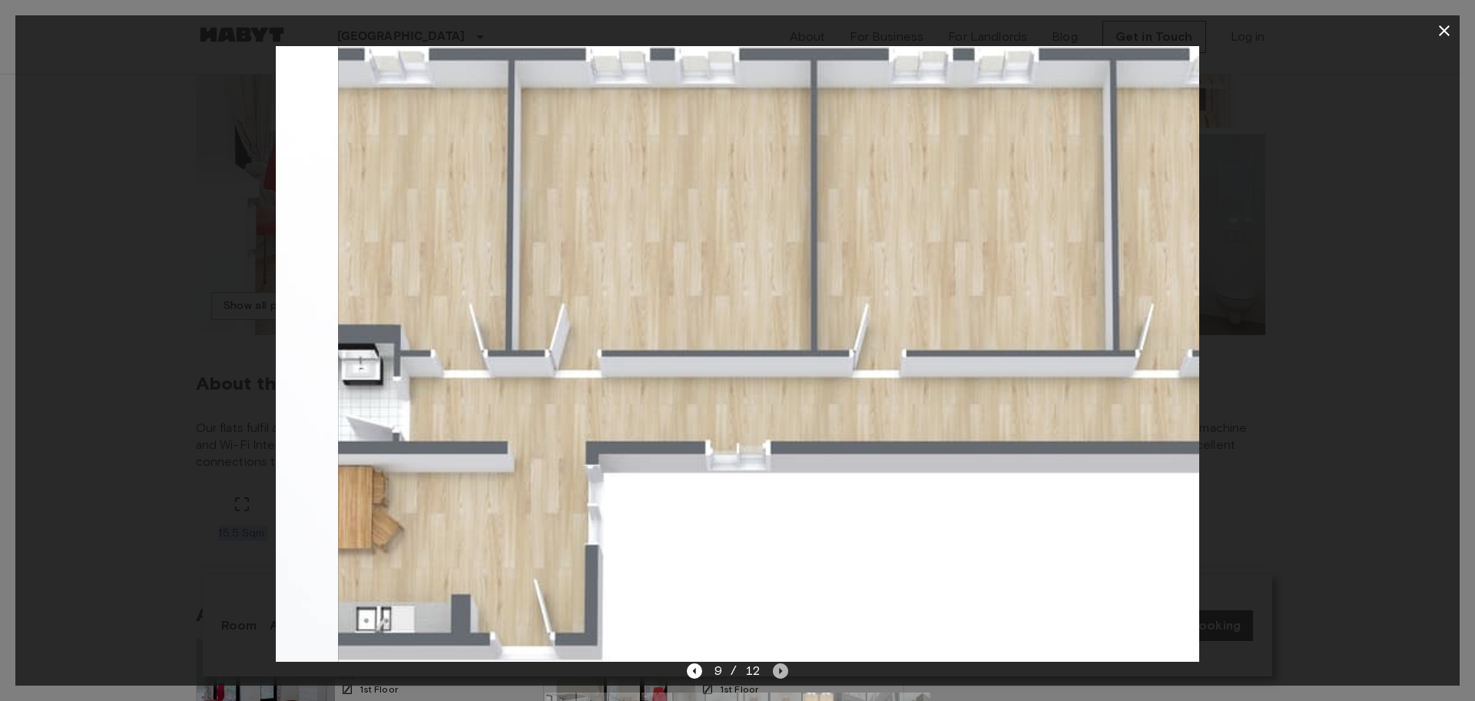
click at [783, 622] on icon "Next image" at bounding box center [780, 670] width 15 height 15
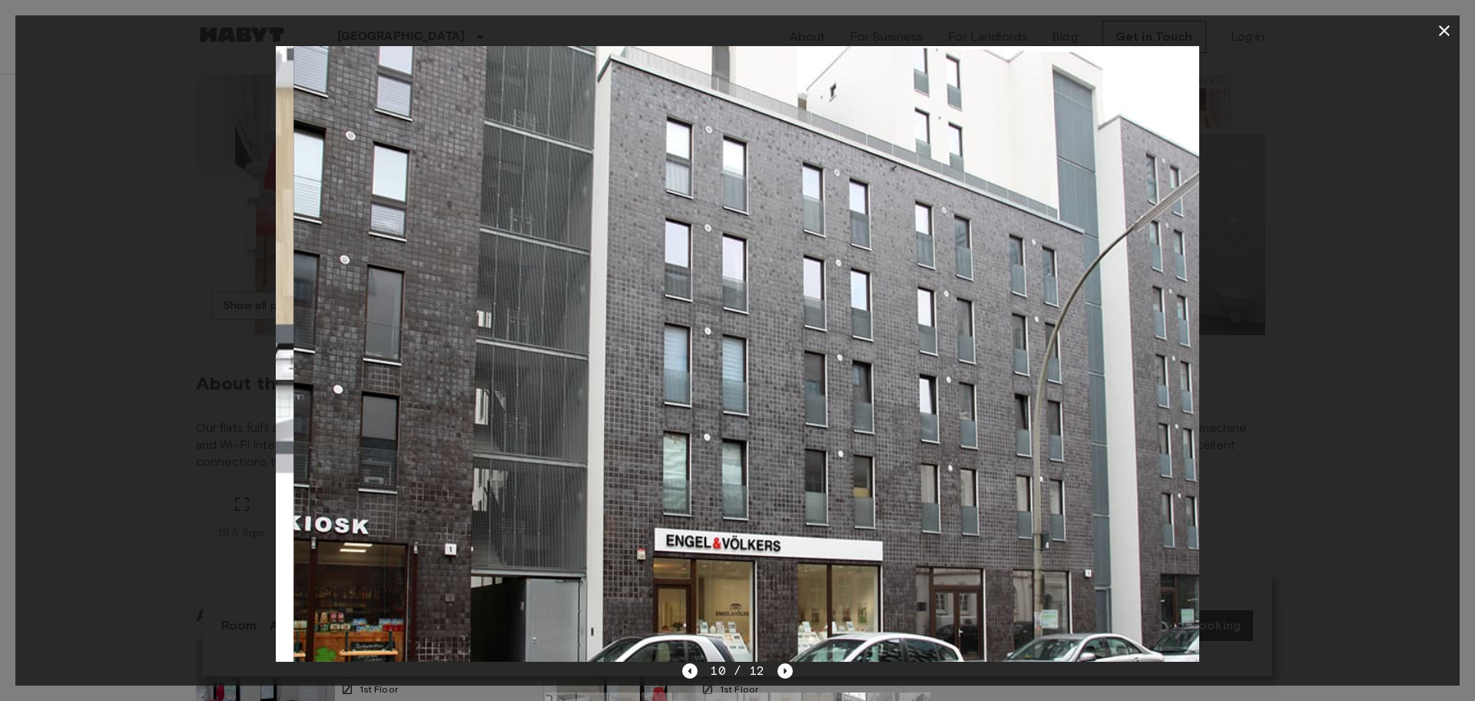
click at [701, 622] on div "10 / 12" at bounding box center [737, 670] width 110 height 18
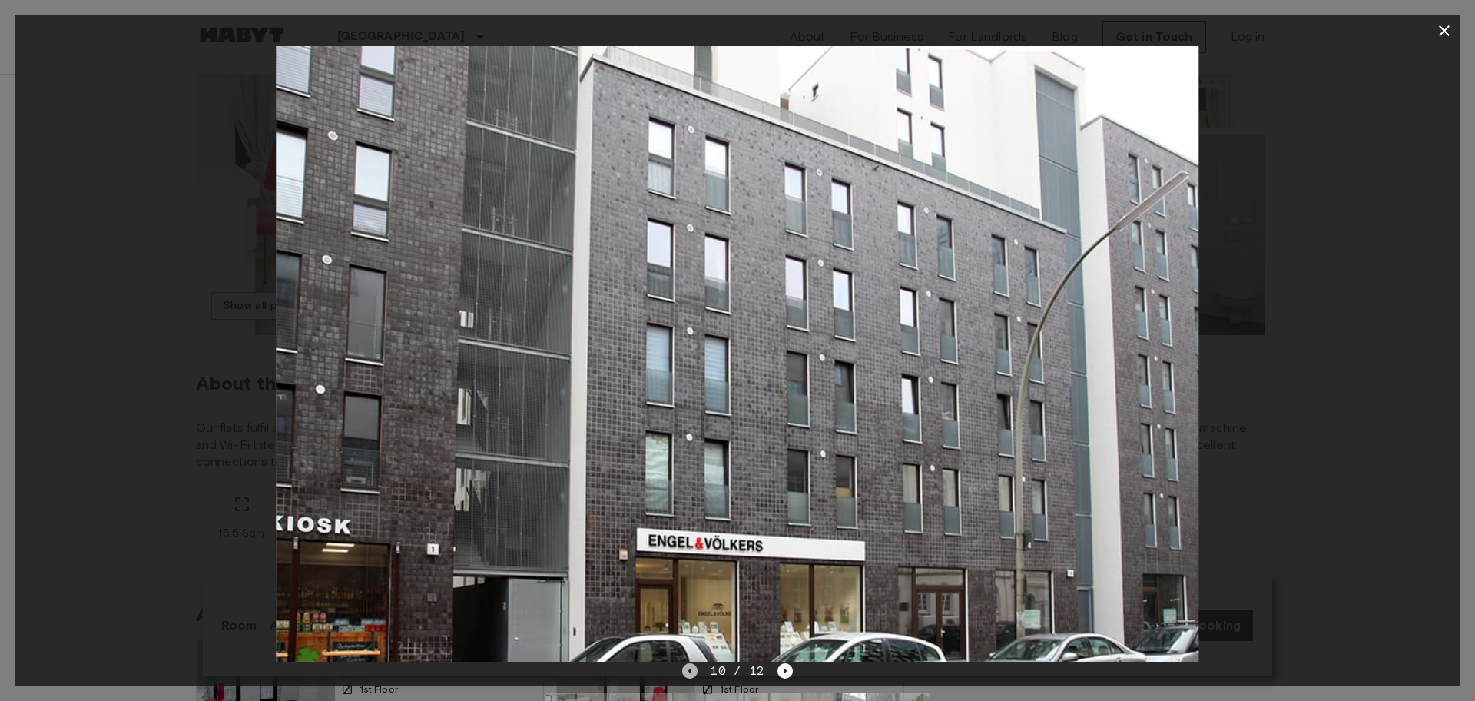
click at [691, 622] on icon "Previous image" at bounding box center [689, 670] width 3 height 6
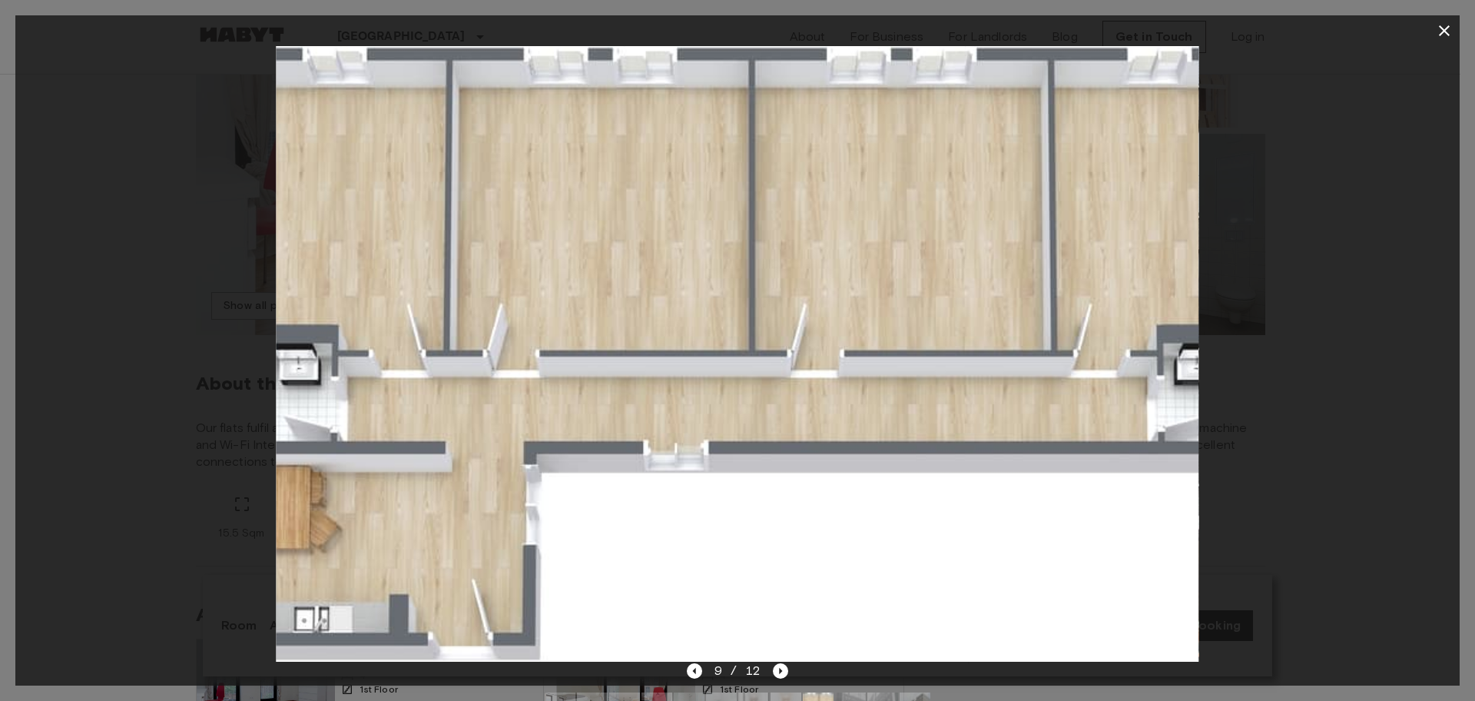
click at [863, 408] on img at bounding box center [737, 353] width 922 height 615
click at [1297, 34] on icon "button" at bounding box center [1444, 30] width 11 height 11
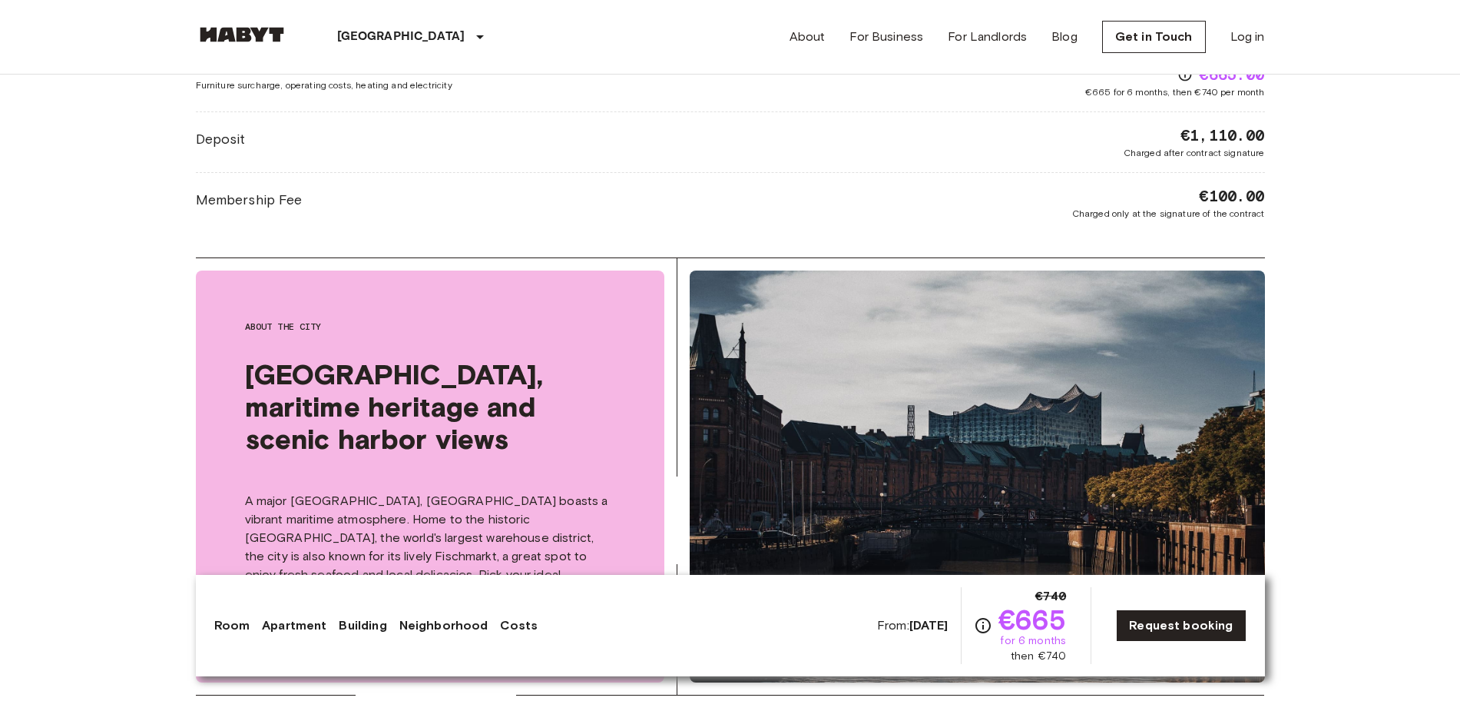
scroll to position [1632, 0]
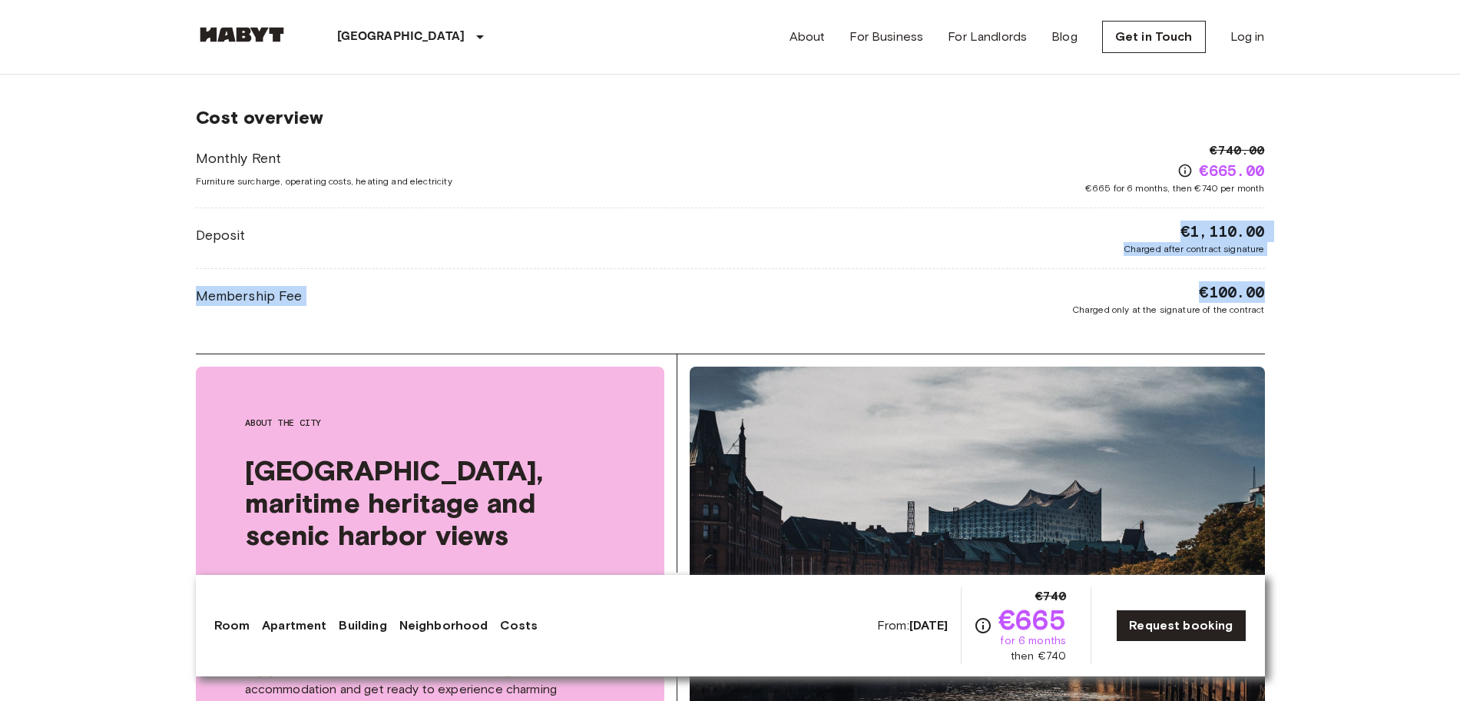
drag, startPoint x: 1176, startPoint y: 233, endPoint x: 1277, endPoint y: 297, distance: 120.2
click at [1274, 297] on div "Europe Germany Hamburg Private room Private room From Oct 19 2025 Schellerdamm …" at bounding box center [730, 107] width 1106 height 3331
copy div "€1,110.00 Charged after contract signature Membership Fee €100.00"
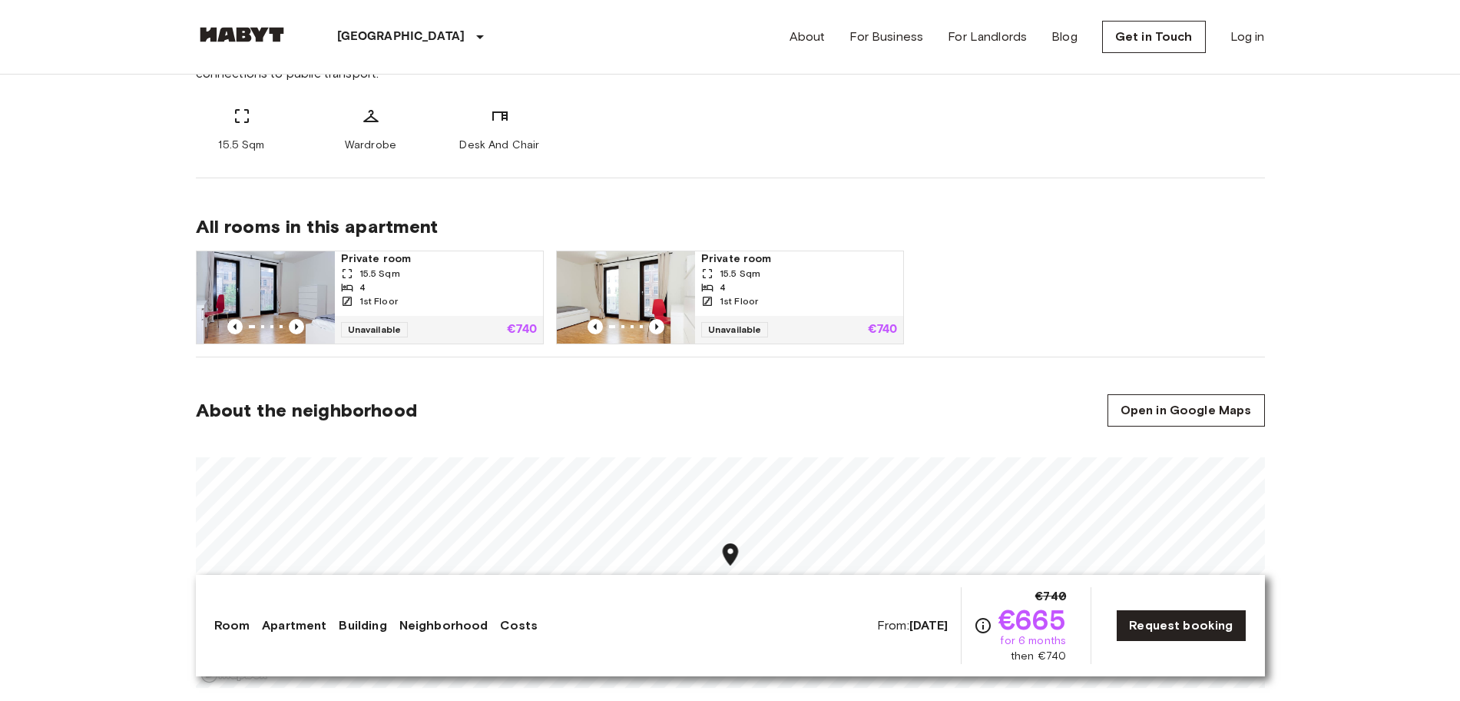
scroll to position [0, 0]
